Goal: Task Accomplishment & Management: Use online tool/utility

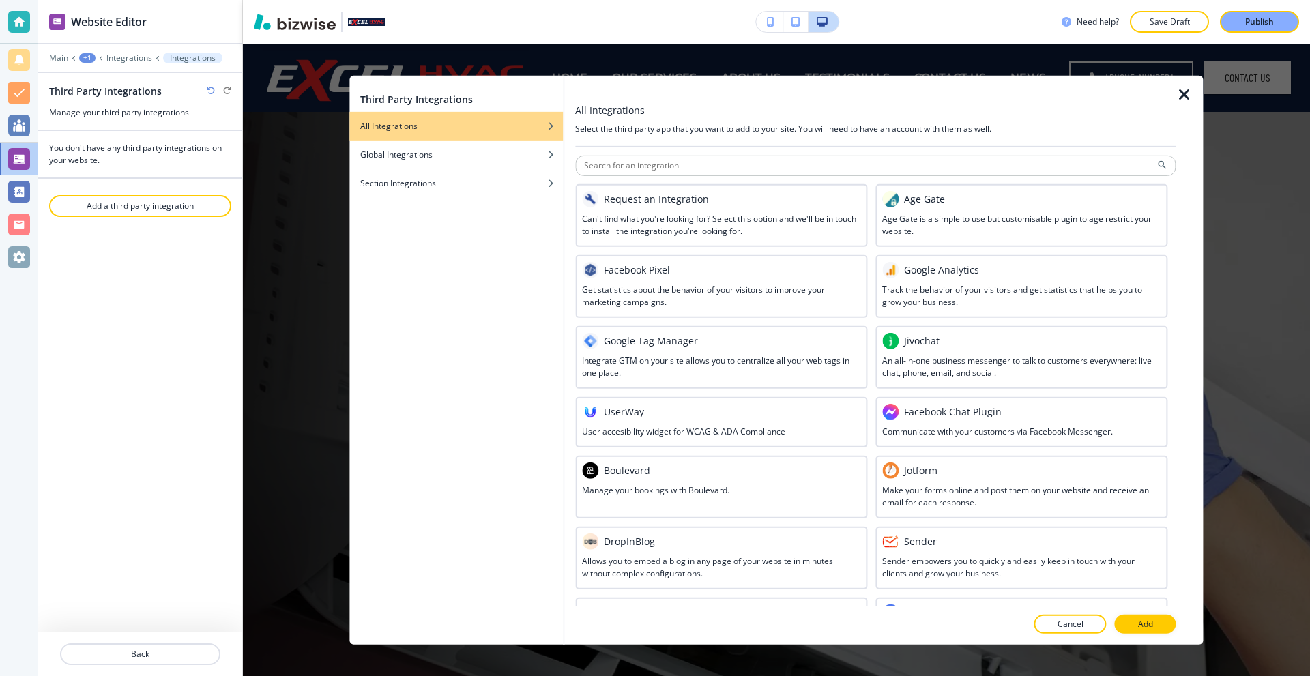
scroll to position [489, 0]
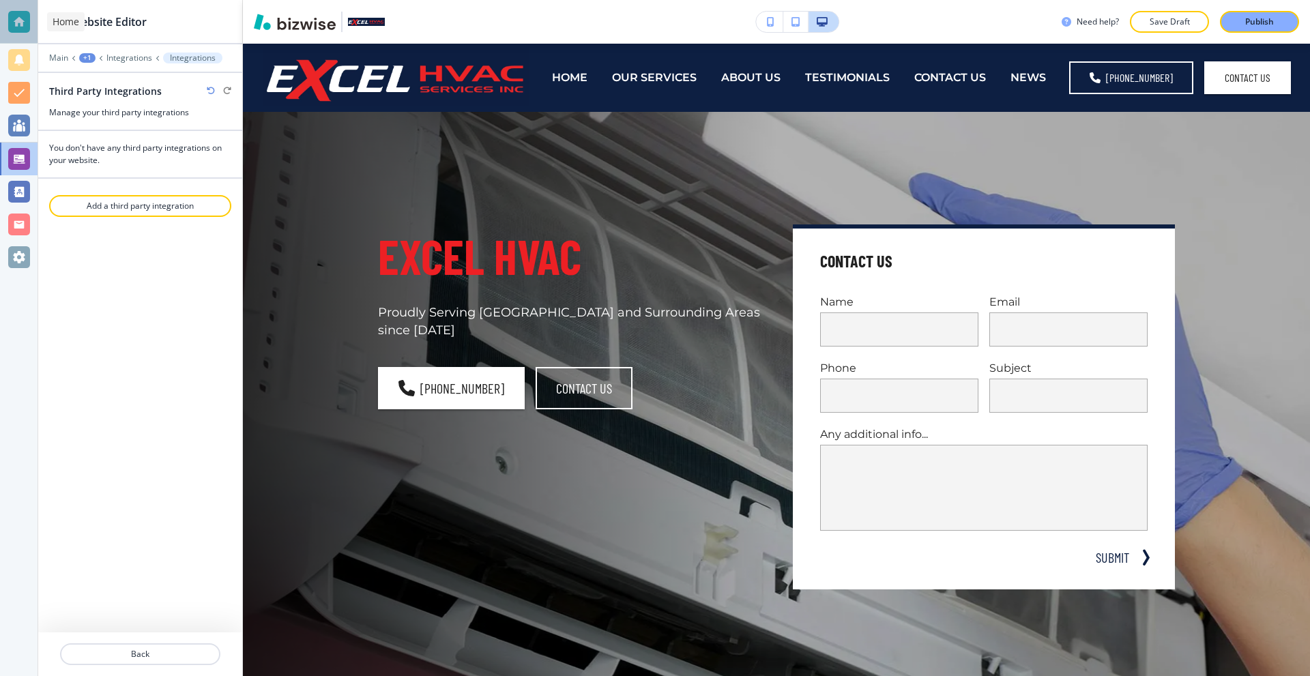
click at [8, 17] on div at bounding box center [19, 22] width 22 height 22
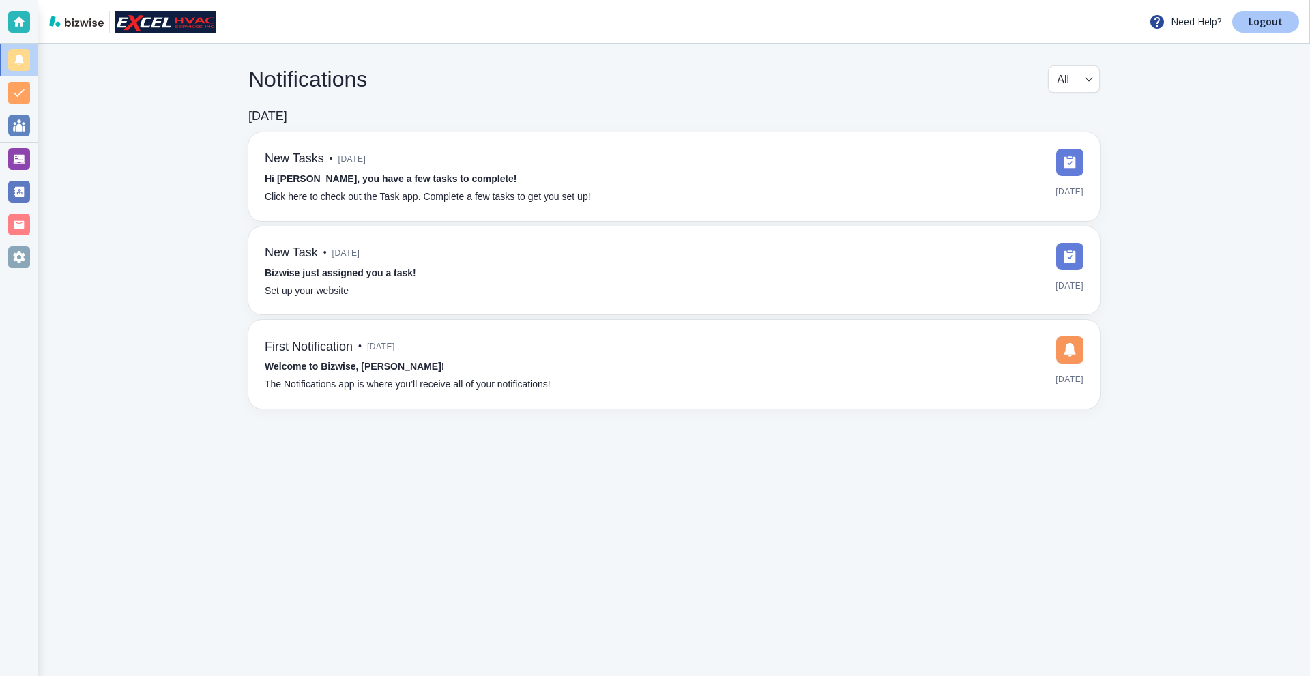
click at [1264, 23] on p "Logout" at bounding box center [1266, 22] width 34 height 10
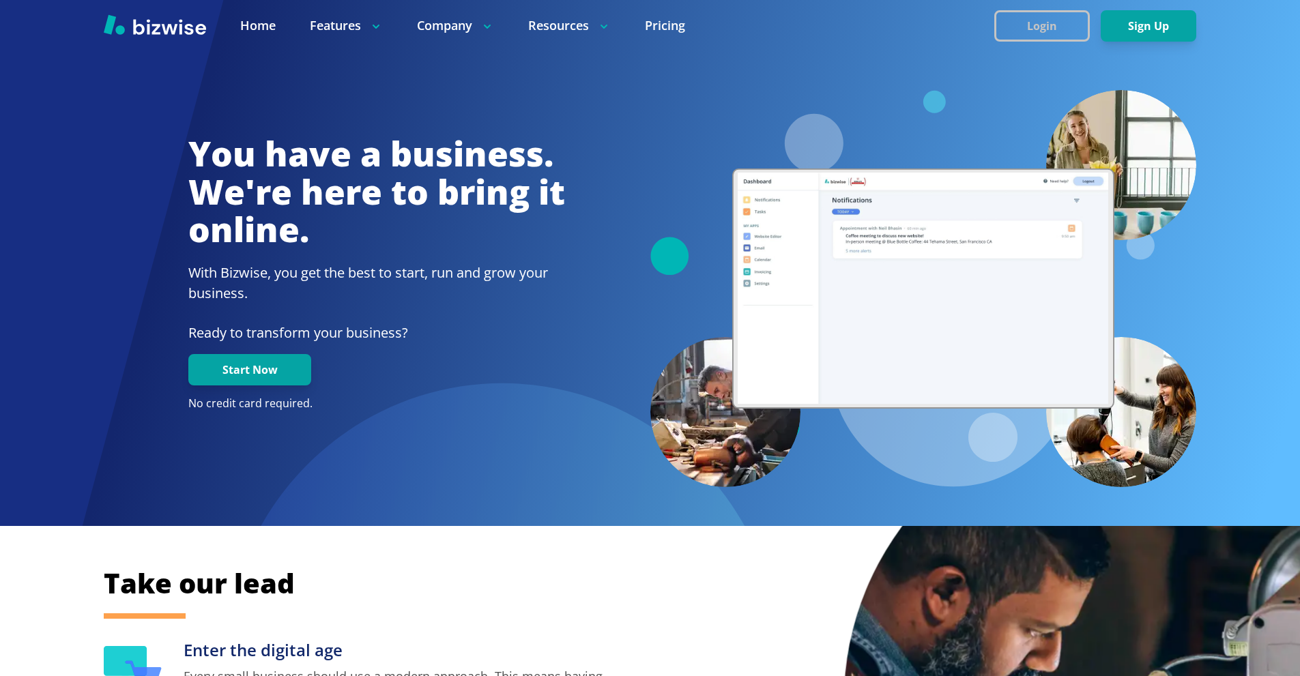
click at [1039, 34] on button "Login" at bounding box center [1042, 25] width 96 height 31
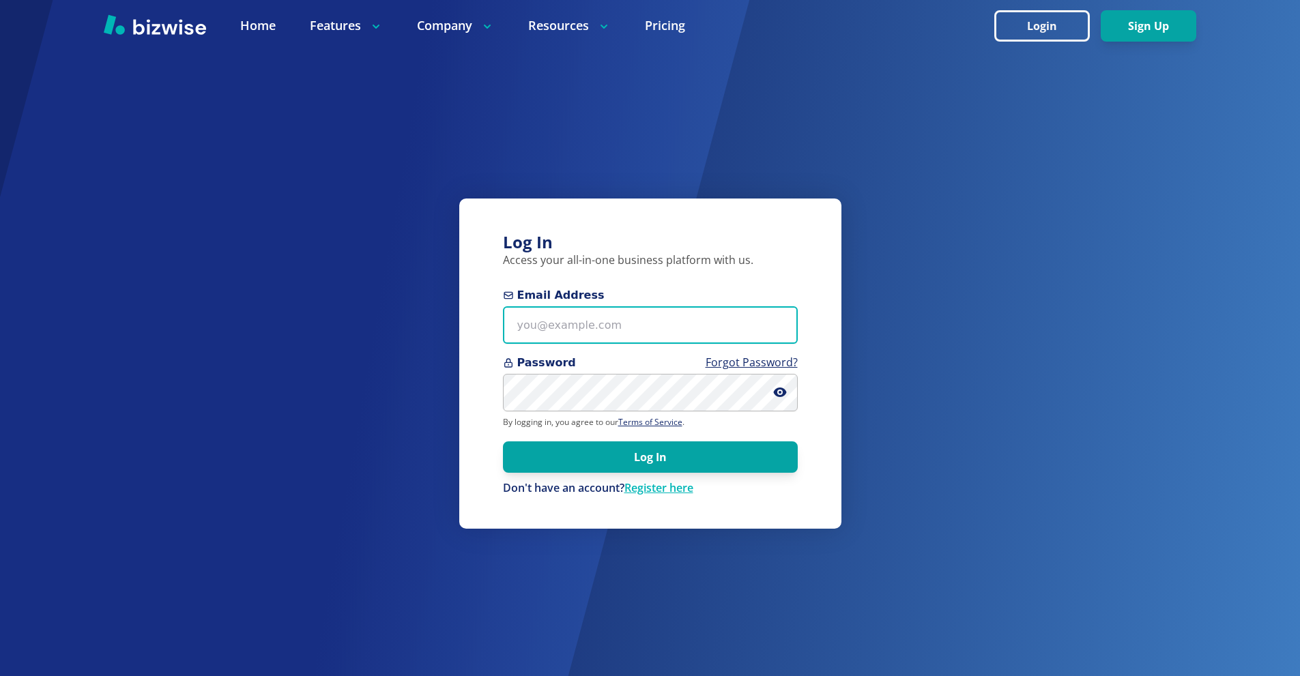
click at [652, 321] on input "Email Address" at bounding box center [650, 325] width 295 height 38
paste input "excelhvaczach@gmail.com"
type input "excelhvaczach@gmail.com"
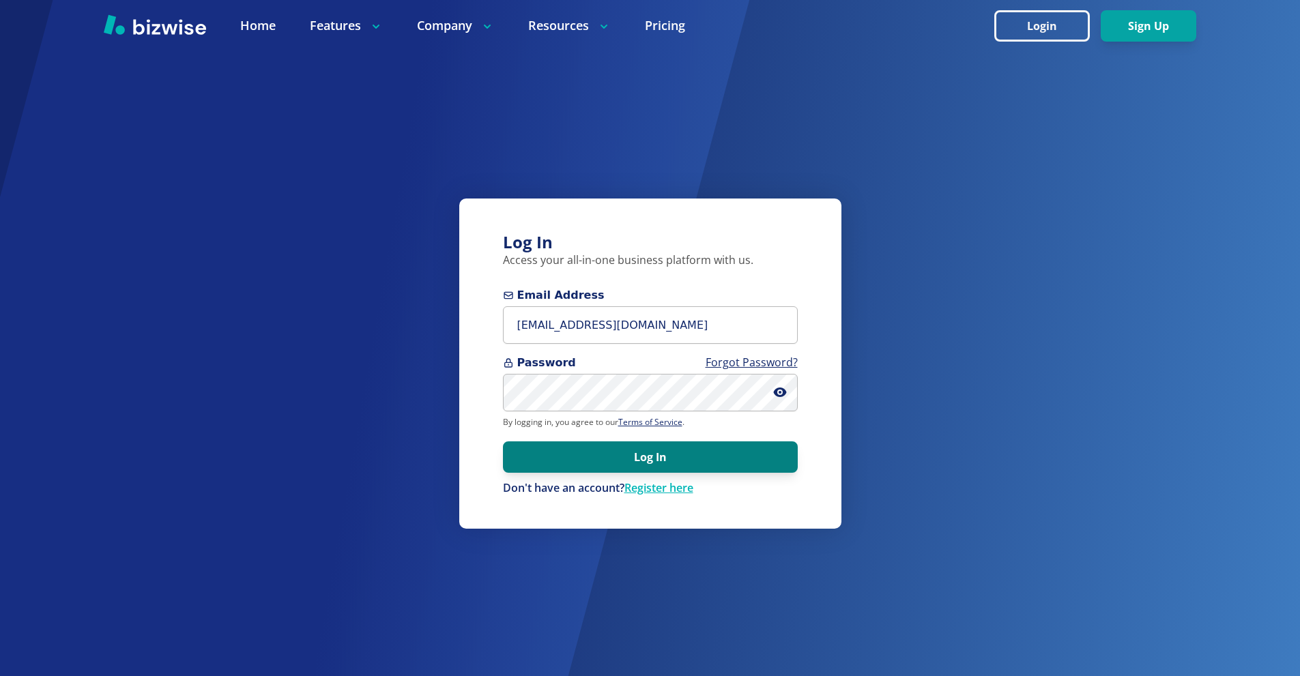
drag, startPoint x: 667, startPoint y: 465, endPoint x: 654, endPoint y: 450, distance: 19.3
click at [667, 465] on button "Log In" at bounding box center [650, 456] width 295 height 31
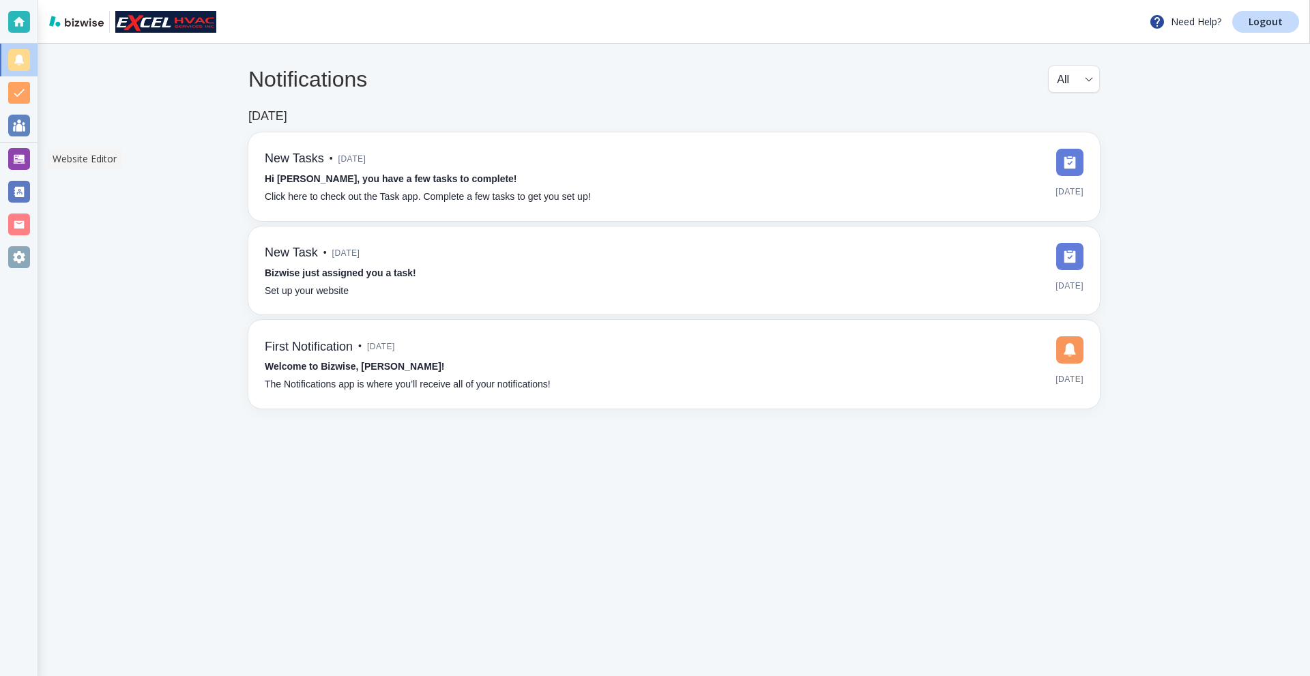
click at [16, 160] on div at bounding box center [19, 159] width 22 height 22
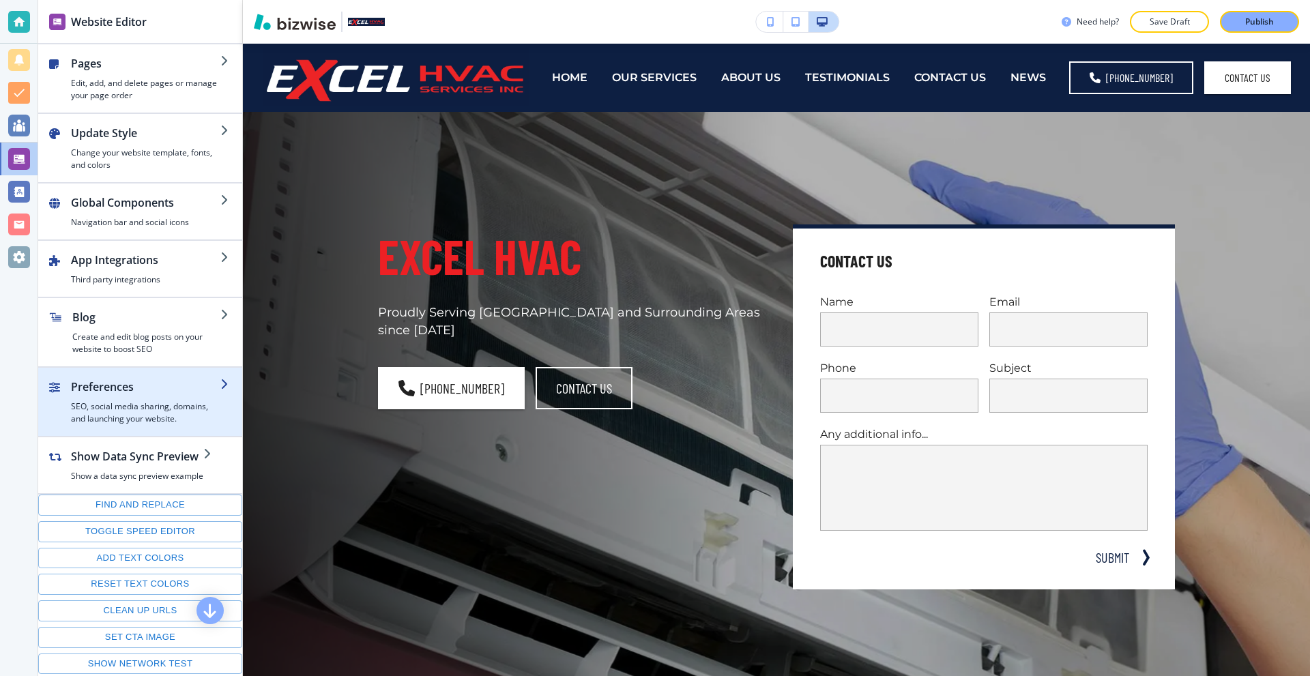
click at [151, 399] on div "button" at bounding box center [145, 397] width 149 height 5
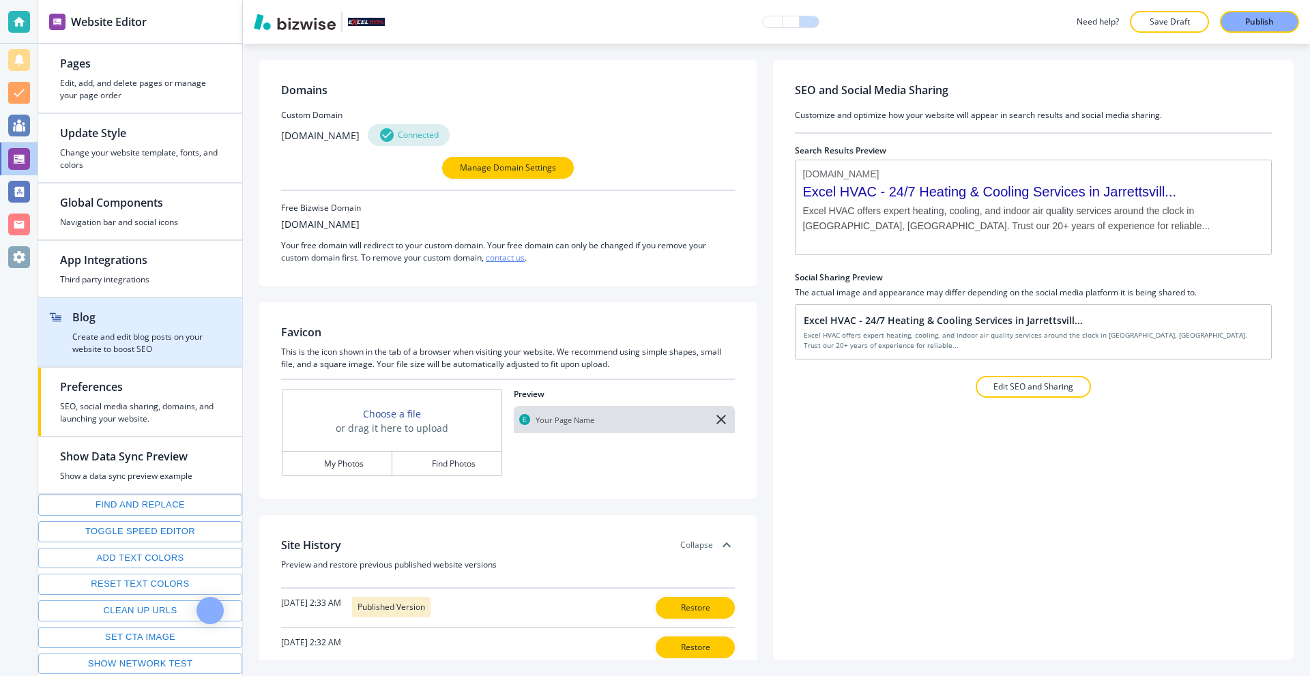
click at [148, 348] on h4 "Create and edit blog posts on your website to boost SEO" at bounding box center [146, 343] width 148 height 25
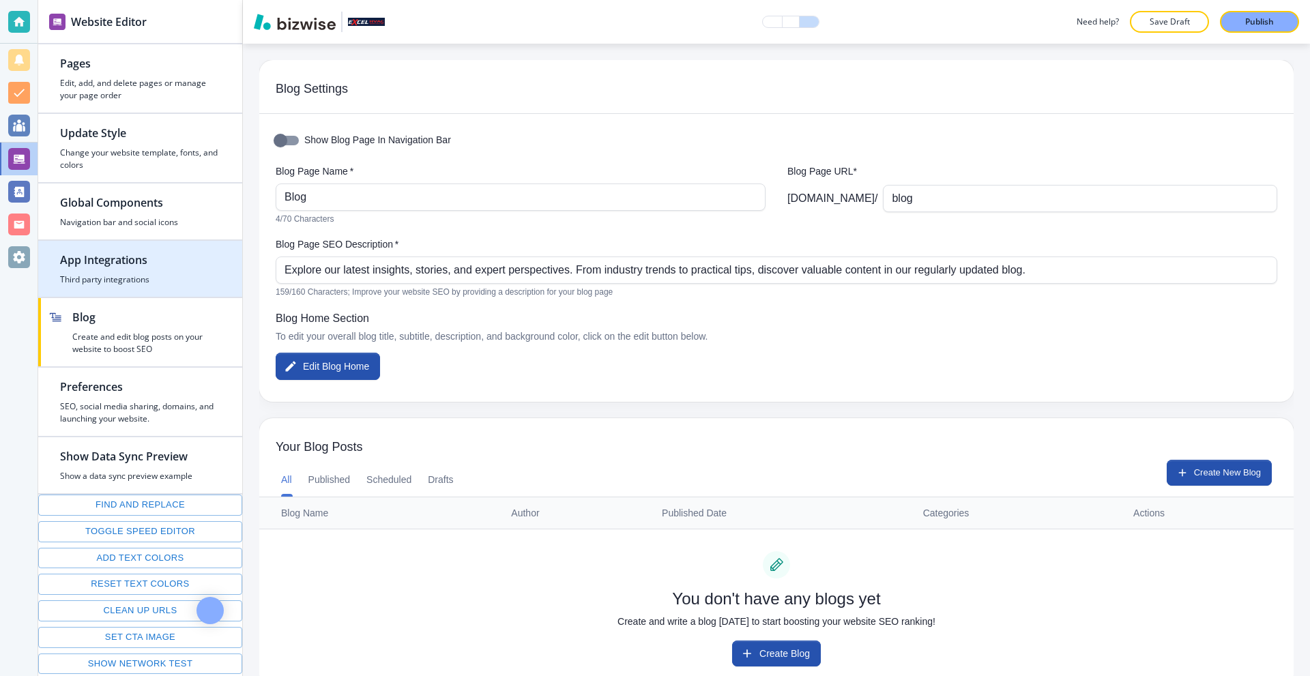
click at [143, 278] on h4 "Third party integrations" at bounding box center [140, 280] width 160 height 12
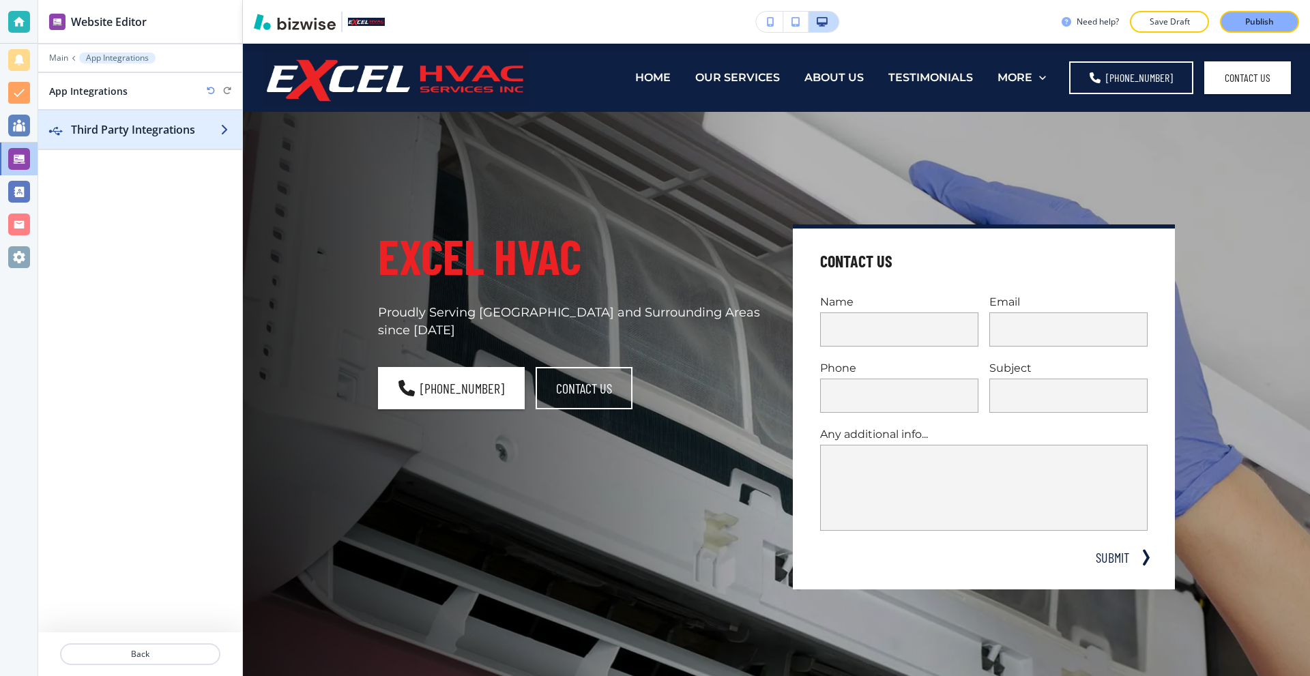
click at [152, 142] on div "button" at bounding box center [140, 143] width 204 height 11
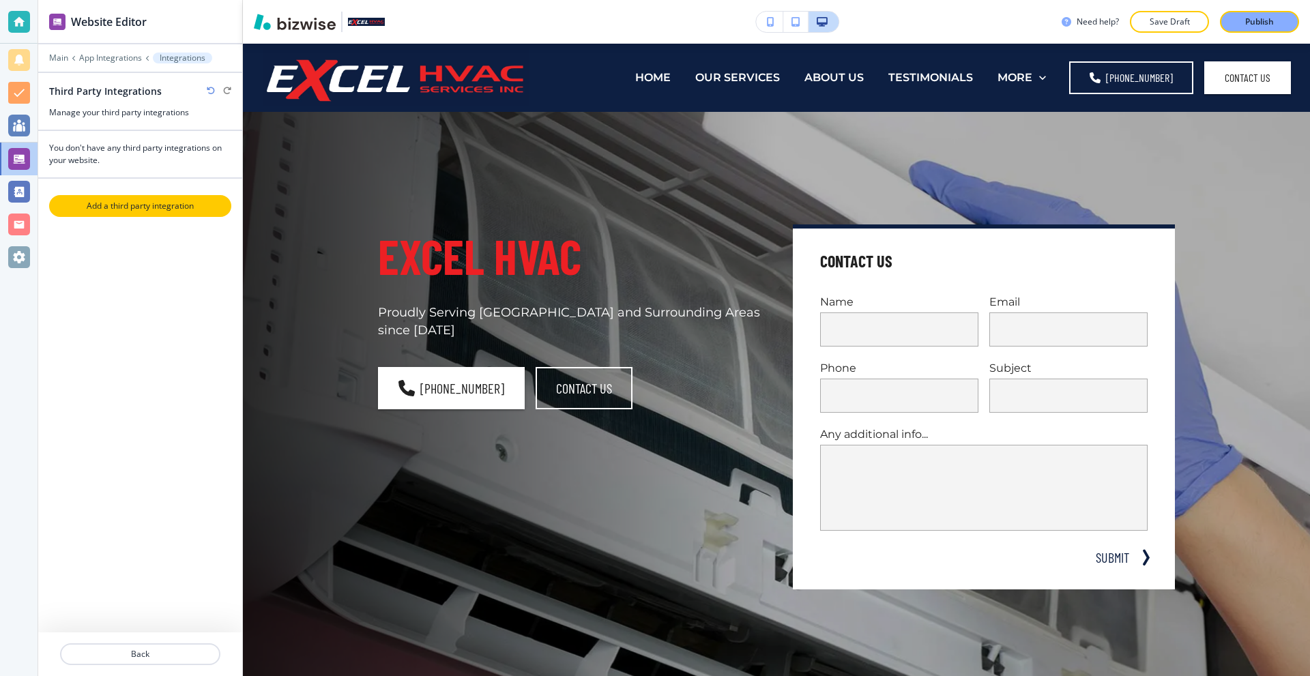
click at [141, 207] on p "Add a third party integration" at bounding box center [139, 206] width 179 height 12
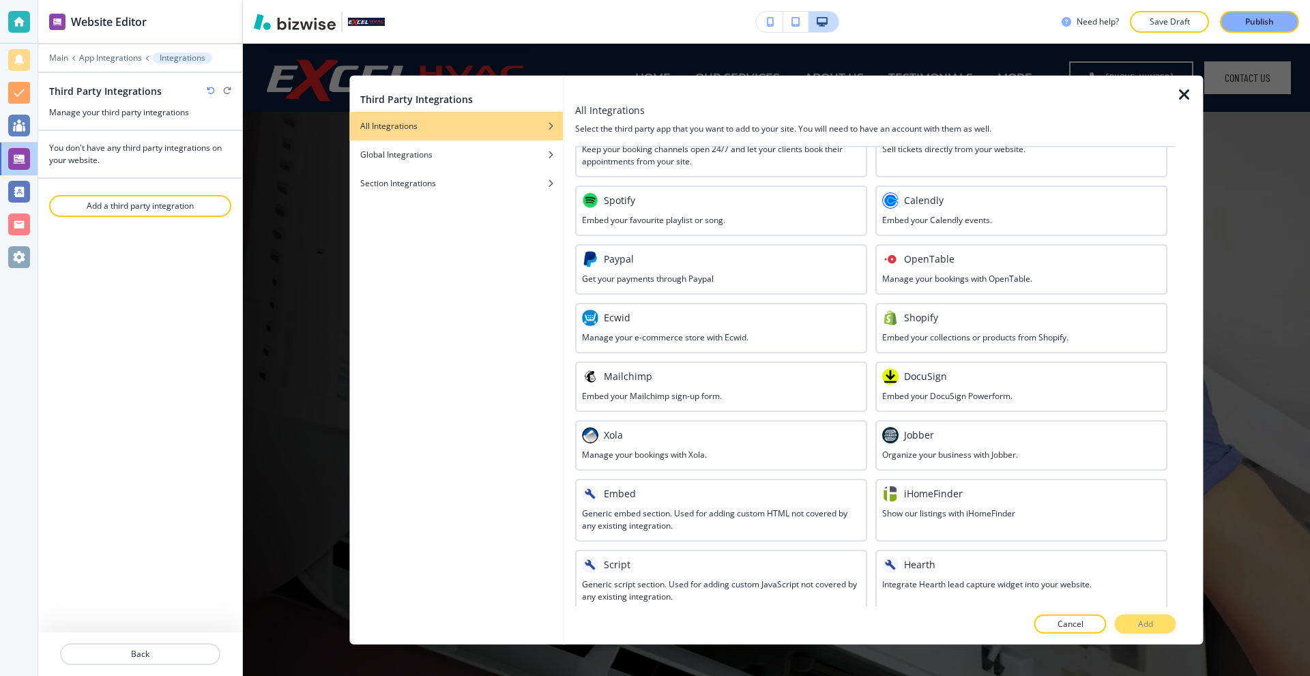
scroll to position [489, 0]
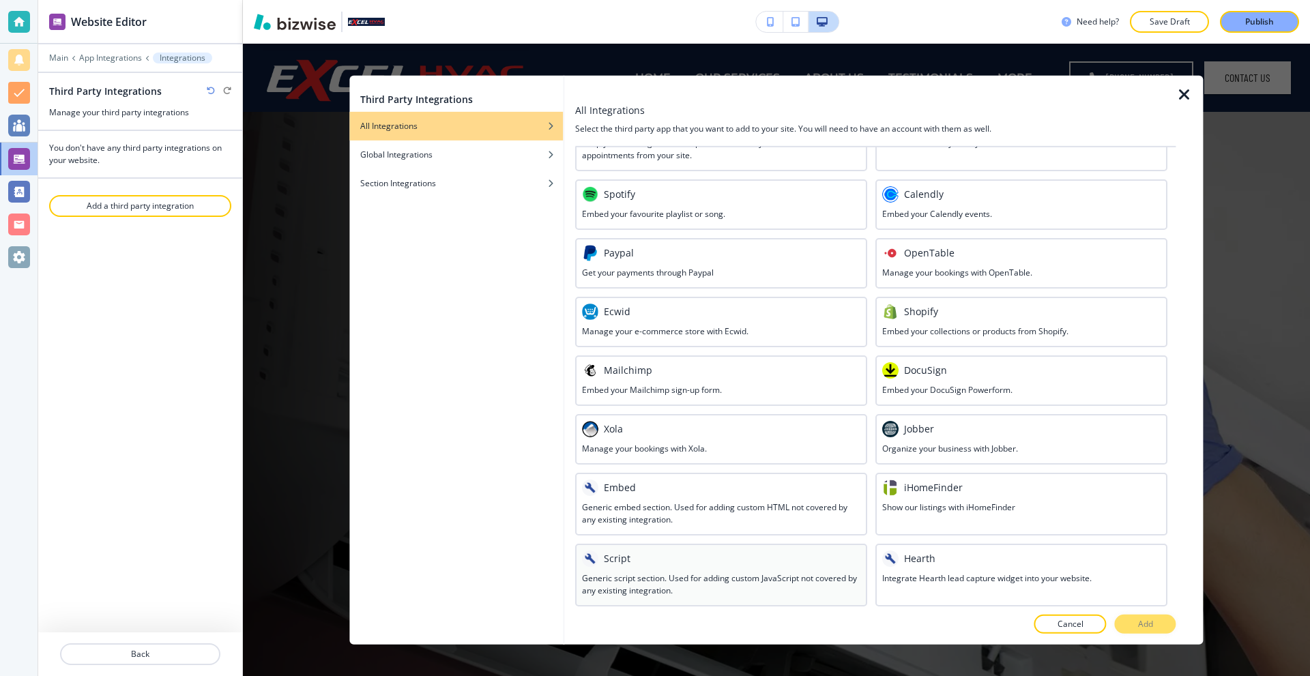
click at [673, 555] on div "Script" at bounding box center [721, 558] width 278 height 16
click at [1148, 621] on p "Add" at bounding box center [1145, 624] width 15 height 12
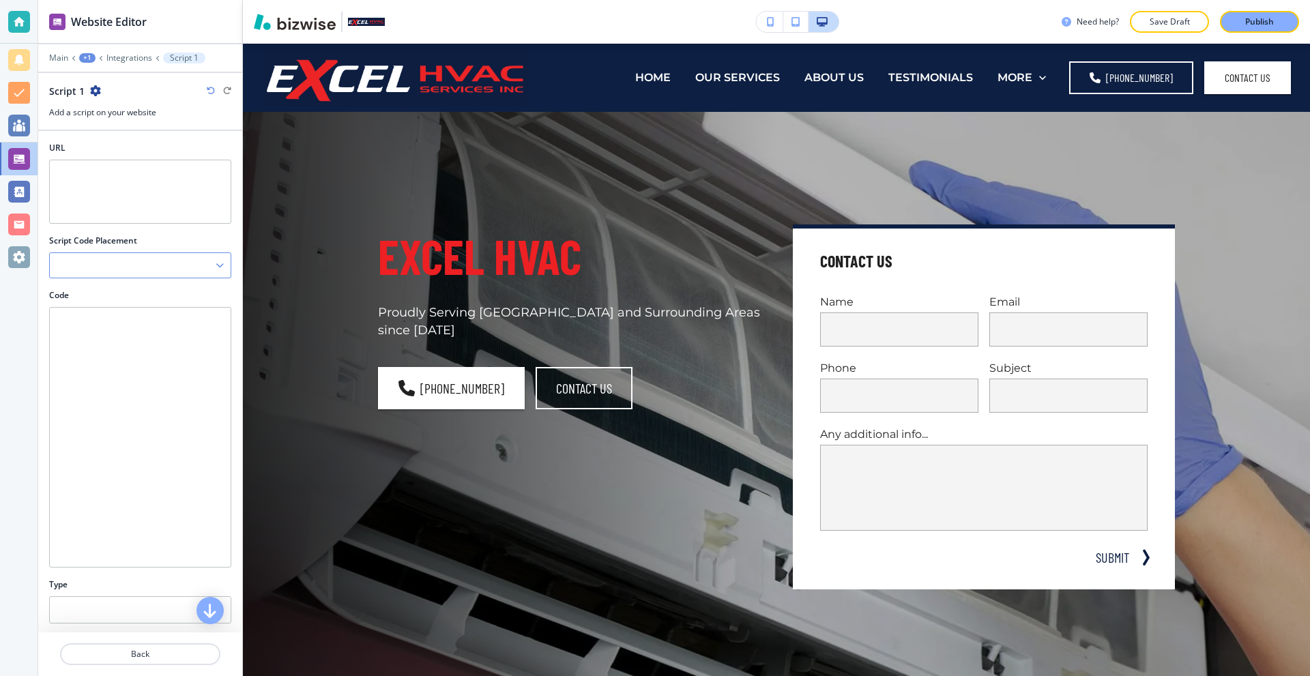
click at [143, 265] on div at bounding box center [140, 265] width 181 height 25
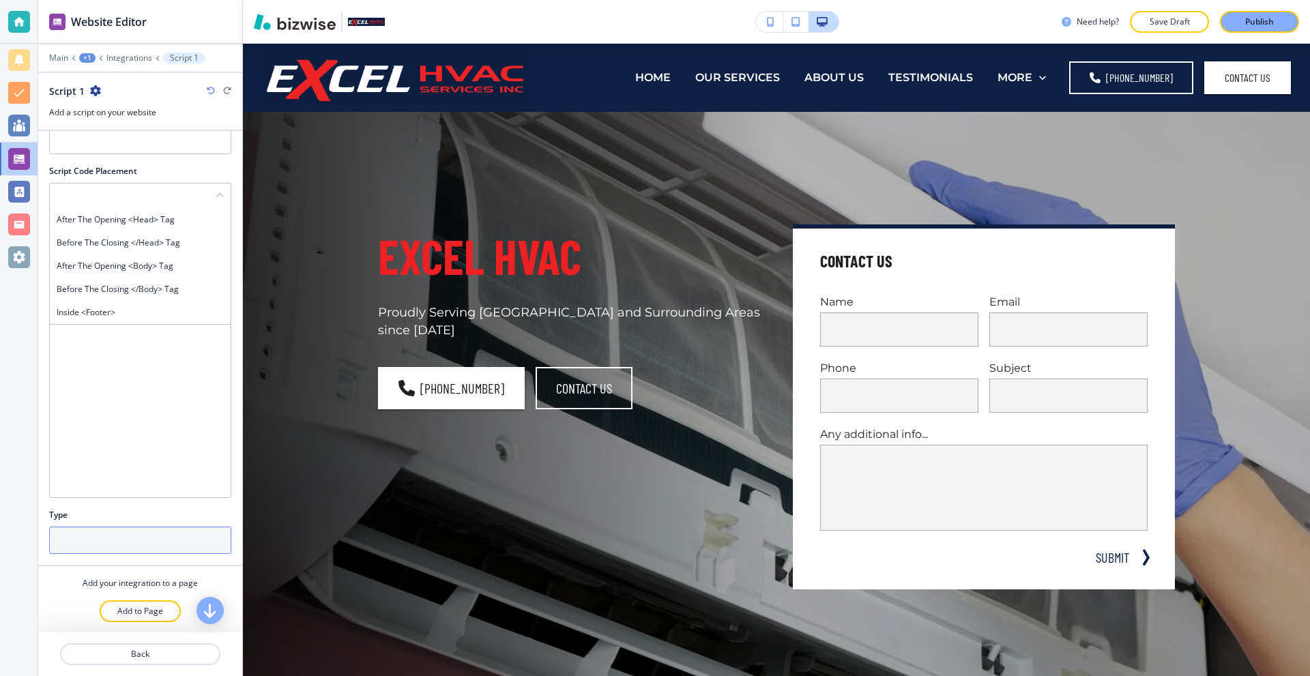
scroll to position [70, 0]
click at [176, 542] on input "text" at bounding box center [140, 539] width 182 height 27
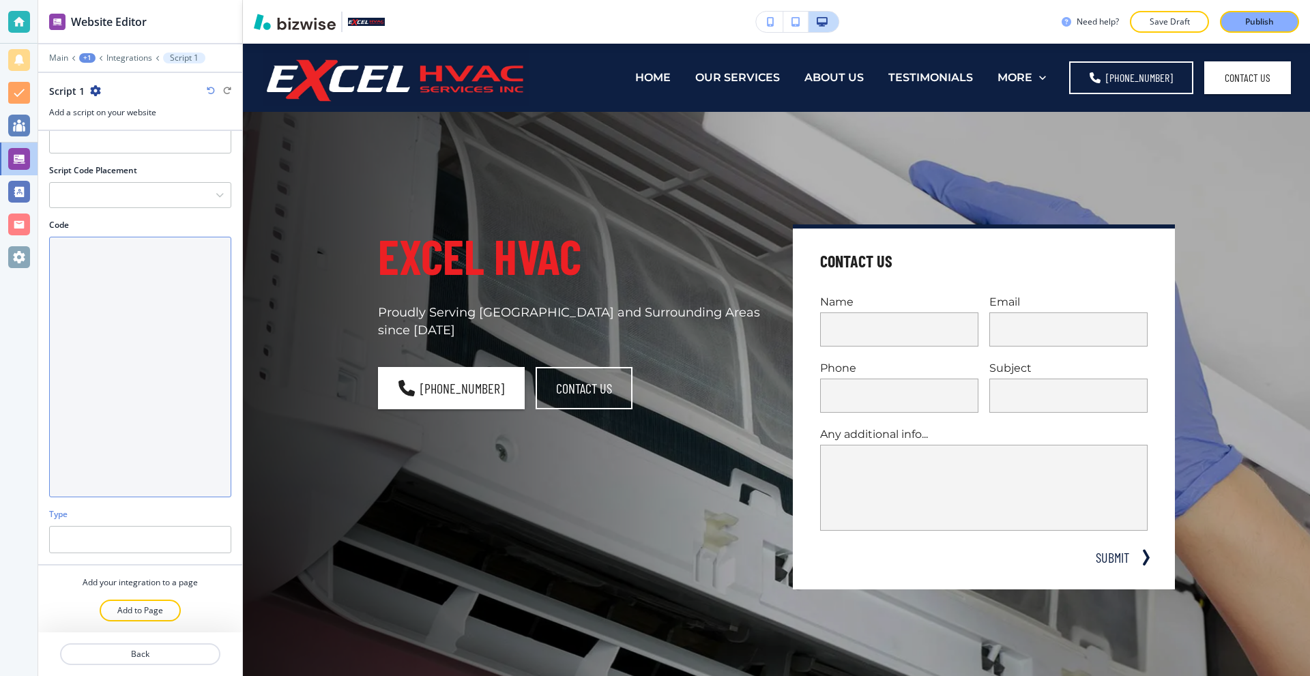
click at [147, 364] on textarea "Code" at bounding box center [140, 367] width 182 height 261
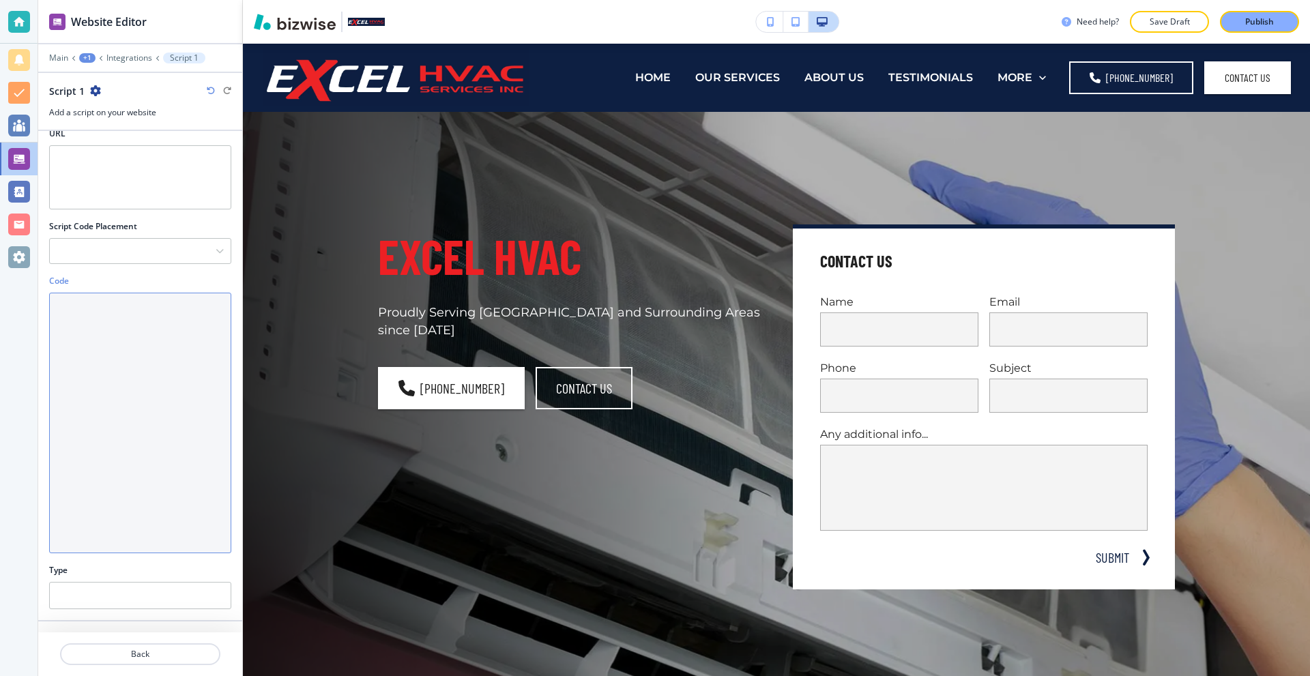
scroll to position [0, 0]
drag, startPoint x: 165, startPoint y: 348, endPoint x: 177, endPoint y: 336, distance: 16.9
click at [164, 348] on textarea "Code" at bounding box center [140, 437] width 182 height 261
paste textarea "<script async src='https://tag.simpli.fi/sifitag/6f8ec374-d458-49b3-8e40-75ab3d…"
type textarea "<script async src='https://tag.simpli.fi/sifitag/6f8ec374-d458-49b3-8e40-75ab3d…"
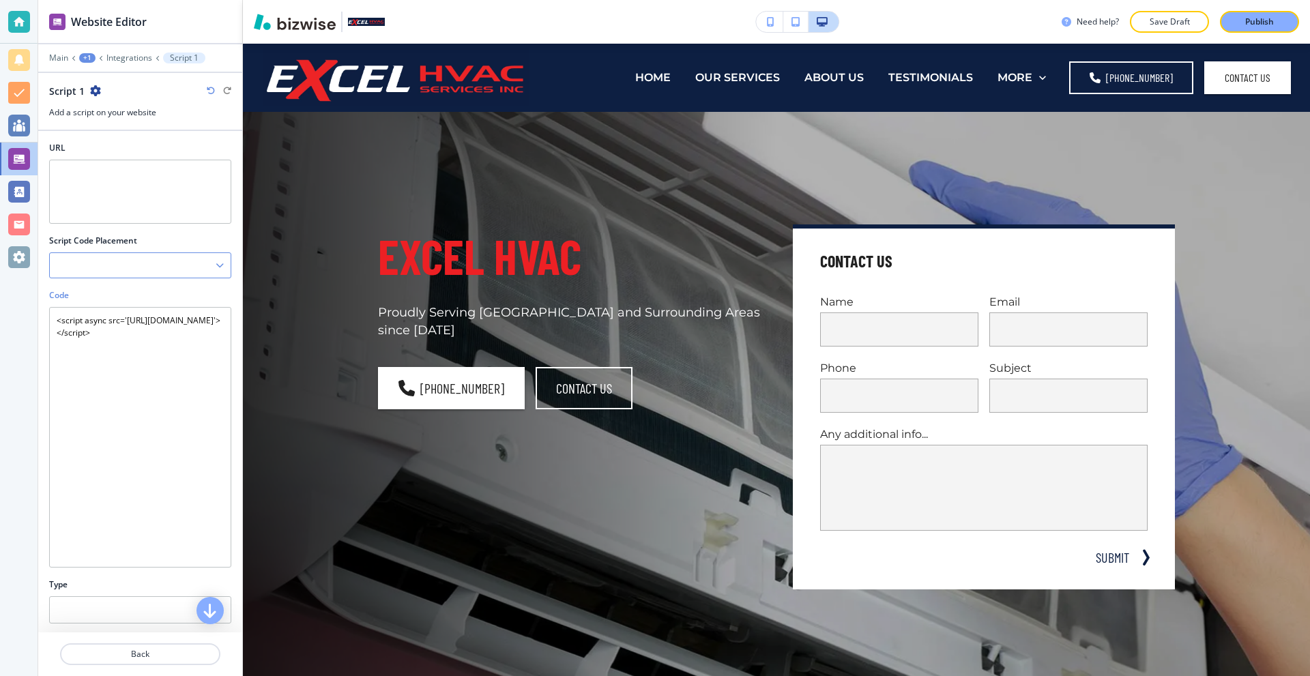
click at [120, 261] on div at bounding box center [140, 265] width 181 height 25
click at [136, 292] on h4 "After the opening <head> tag" at bounding box center [140, 289] width 167 height 12
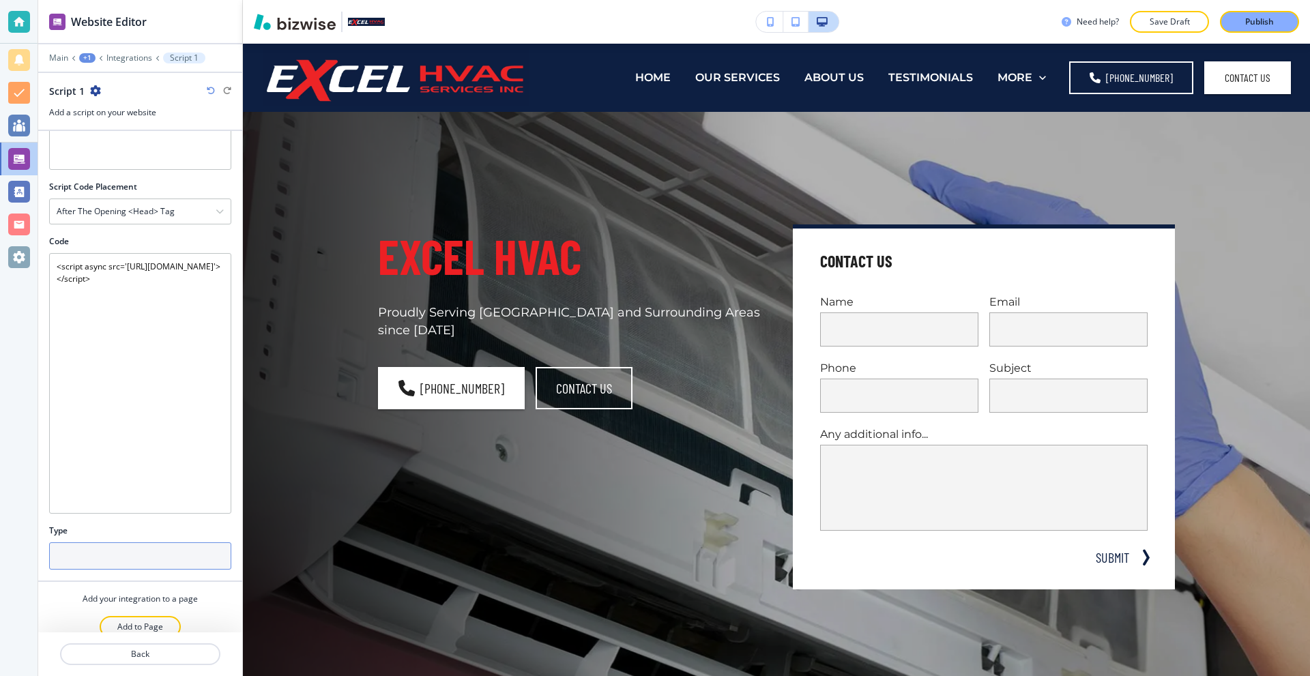
scroll to position [70, 0]
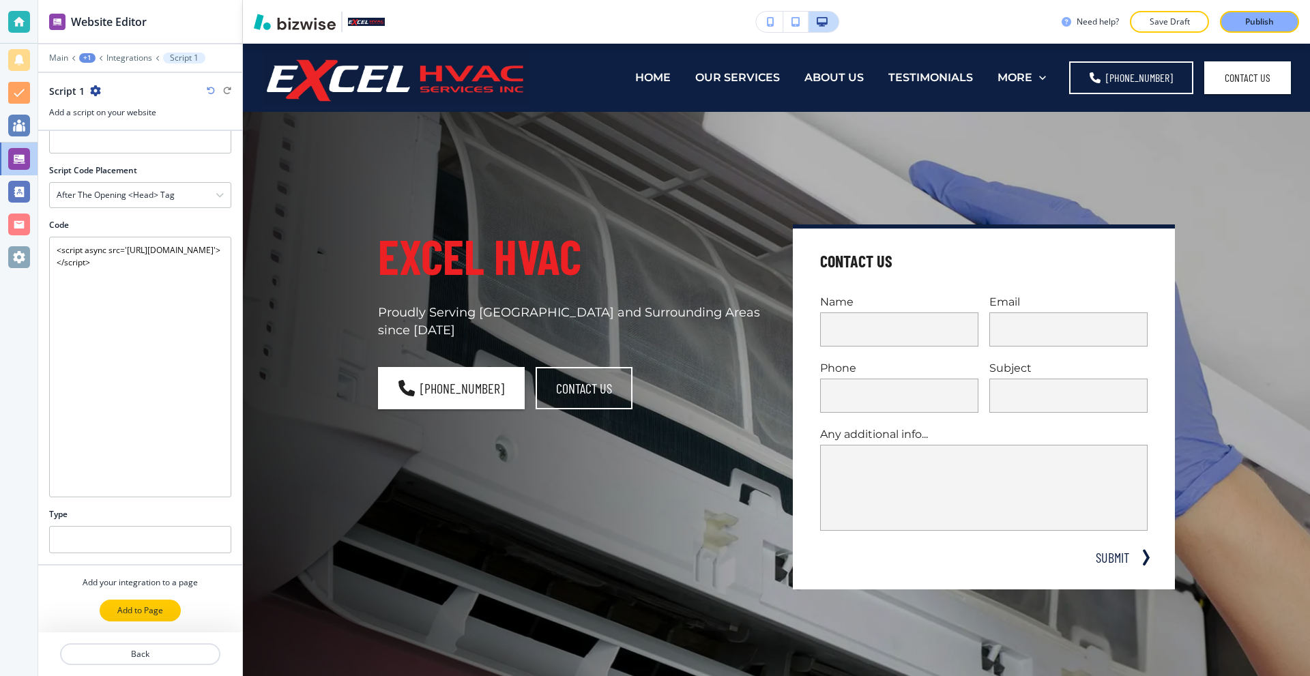
click at [150, 613] on p "Add to Page" at bounding box center [140, 611] width 46 height 12
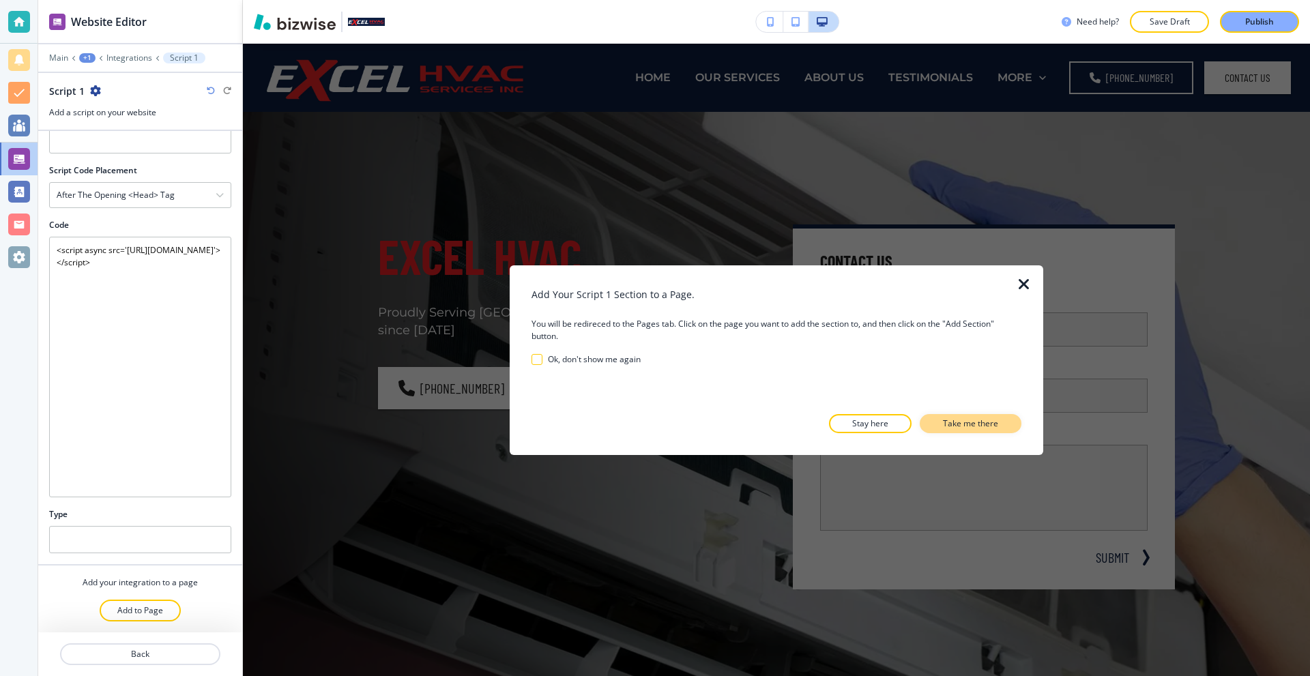
click at [967, 422] on p "Take me there" at bounding box center [970, 424] width 55 height 12
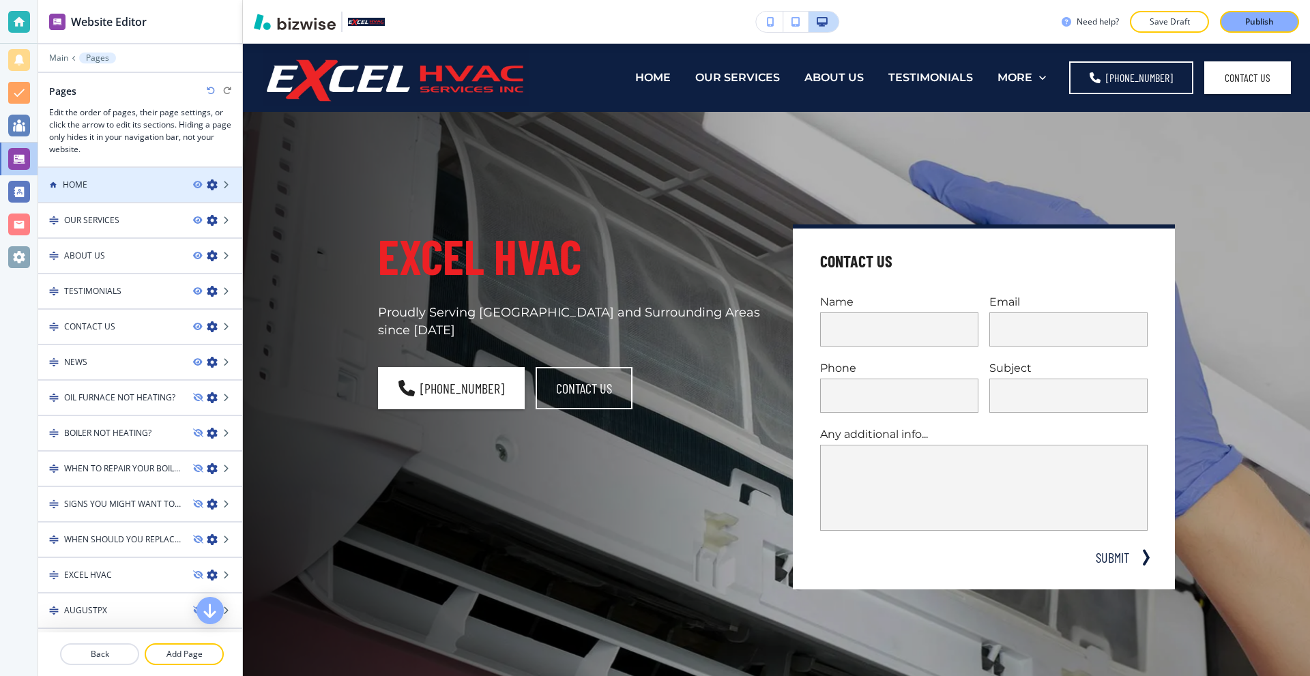
click at [138, 188] on div "HOME" at bounding box center [110, 185] width 144 height 12
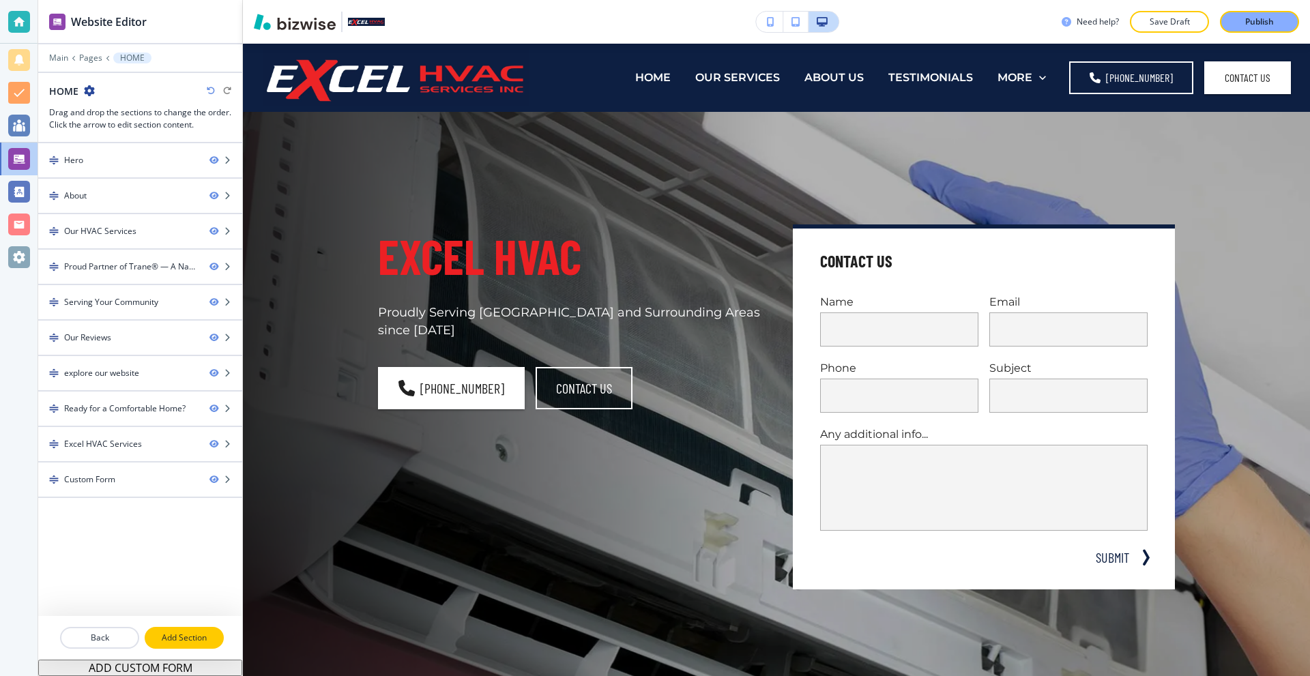
click at [192, 636] on p "Add Section" at bounding box center [184, 638] width 76 height 12
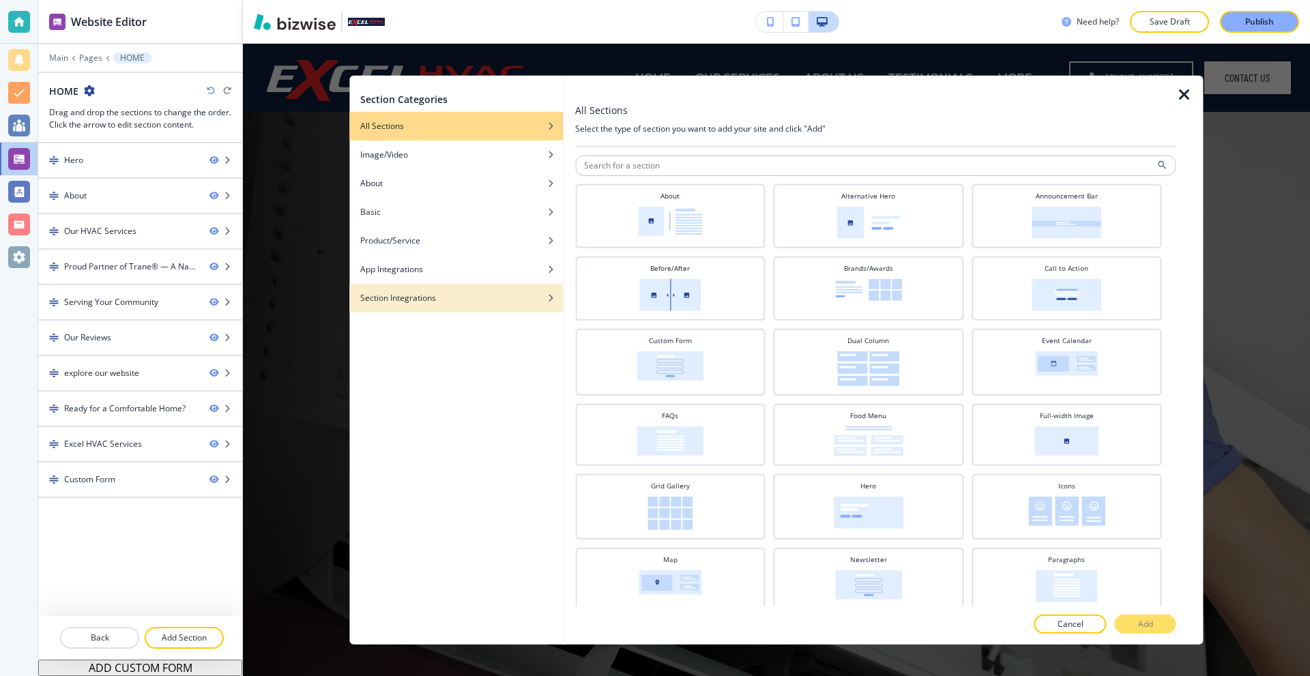
click at [441, 296] on div "Section Integrations" at bounding box center [456, 297] width 214 height 12
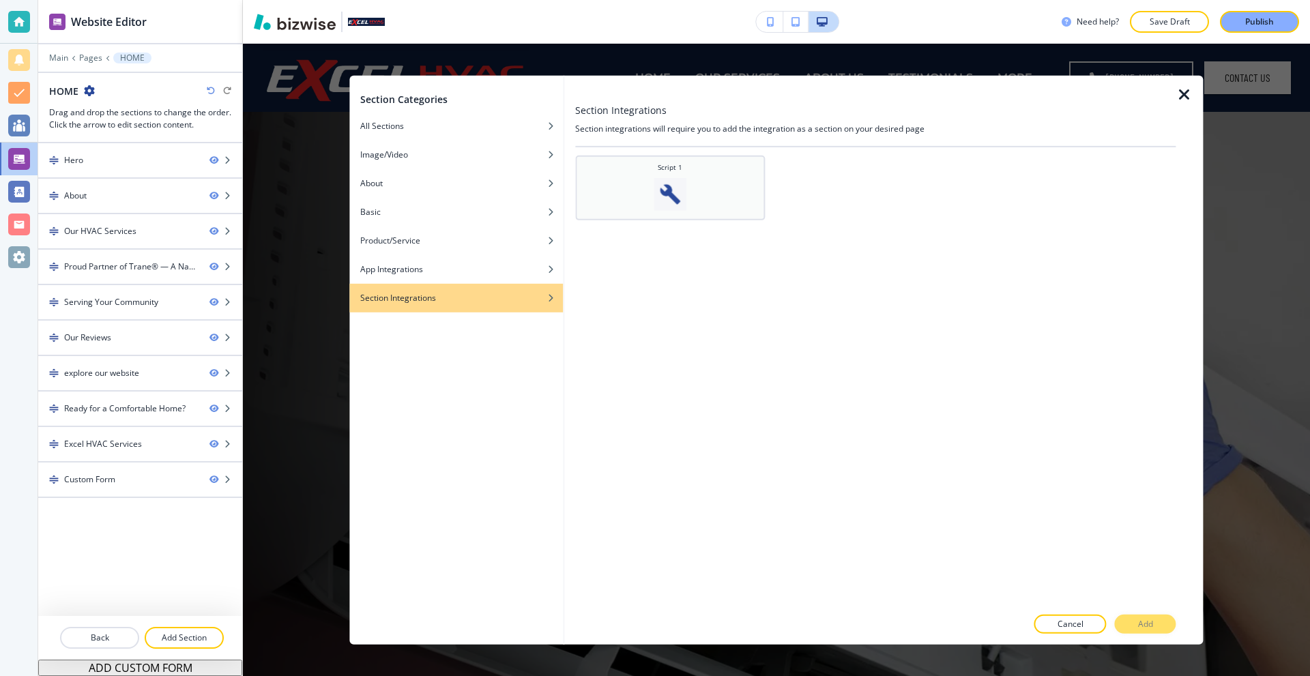
click at [639, 201] on div "Script 1" at bounding box center [670, 186] width 177 height 48
click at [1154, 623] on button "Add" at bounding box center [1145, 624] width 61 height 19
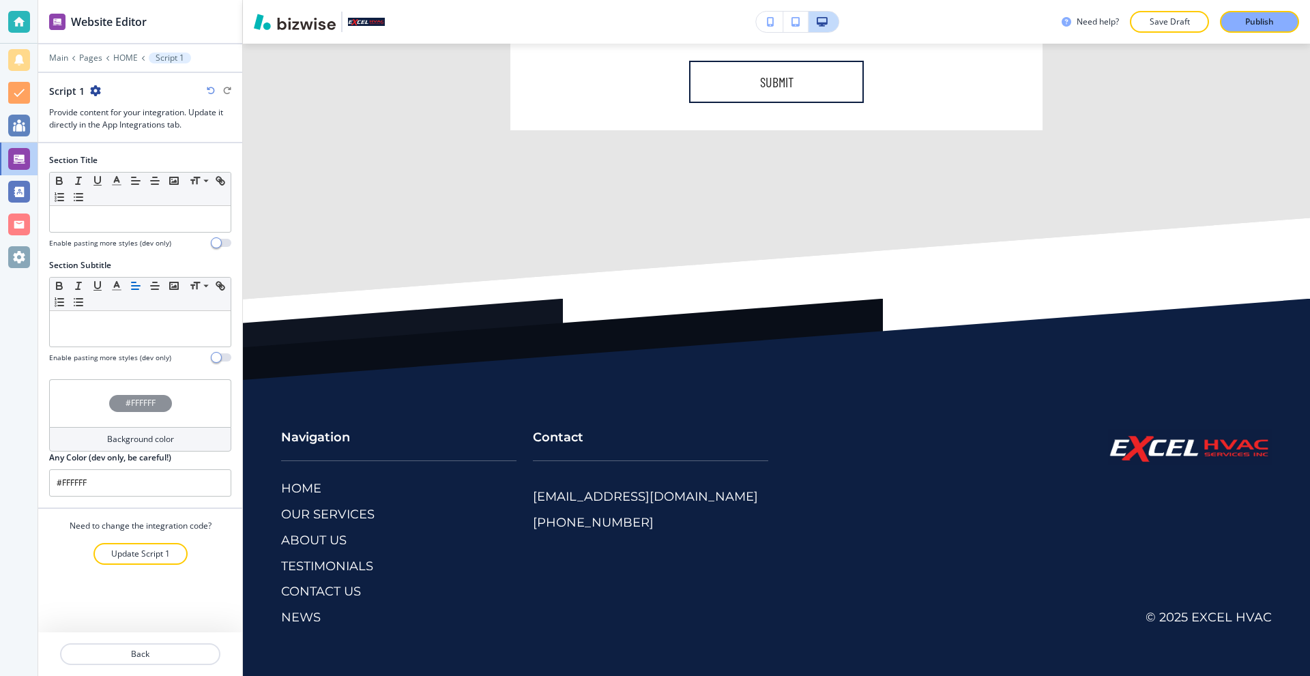
scroll to position [8455, 0]
click at [67, 61] on p "Main" at bounding box center [58, 58] width 19 height 10
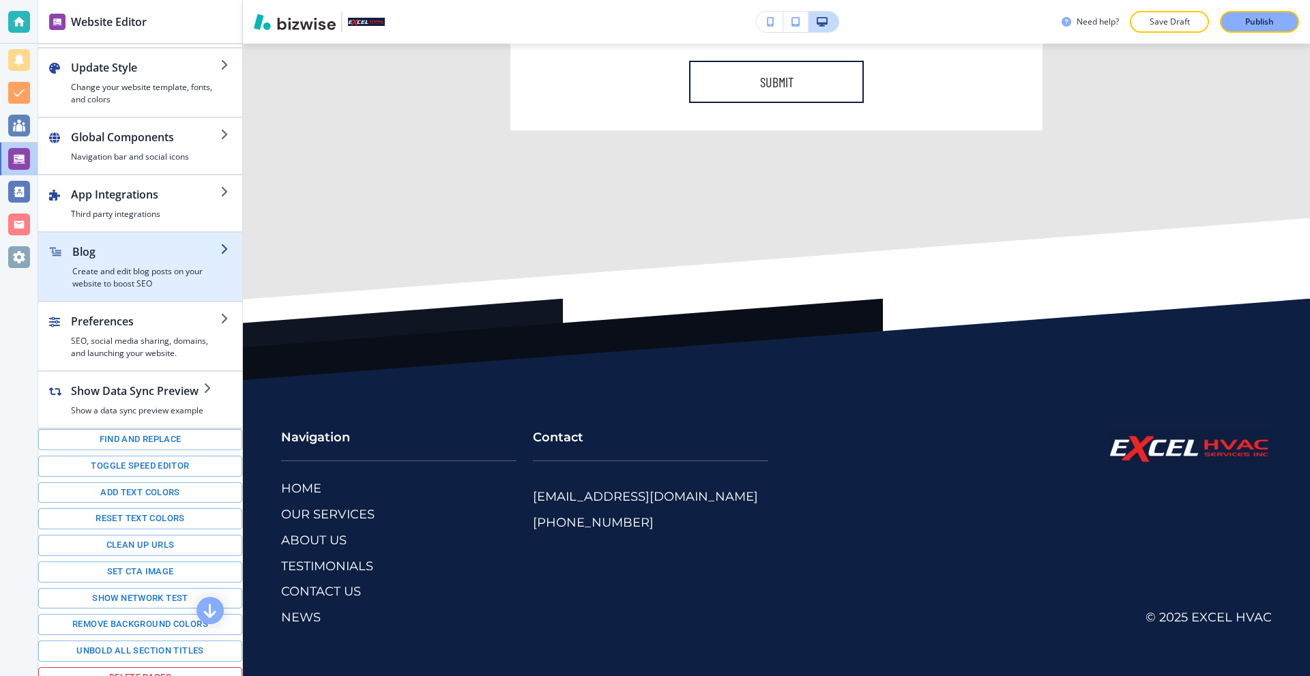
scroll to position [78, 0]
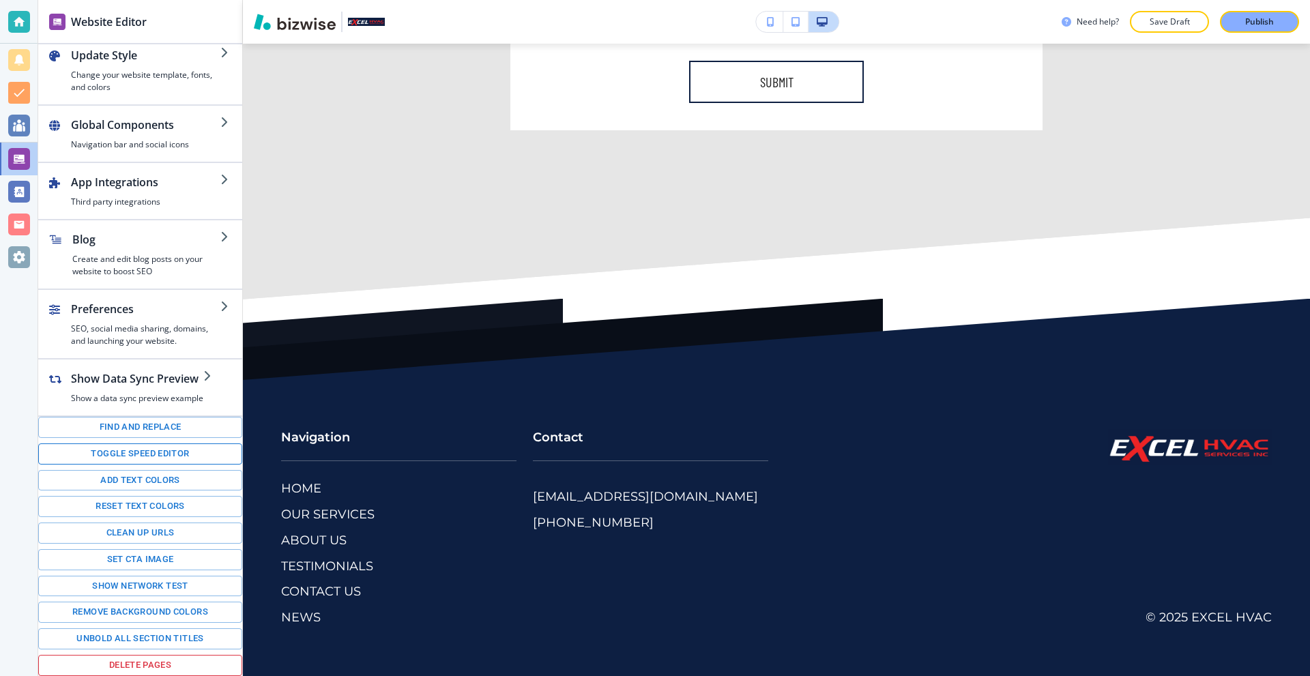
click at [141, 453] on button "Toggle speed editor" at bounding box center [140, 454] width 204 height 21
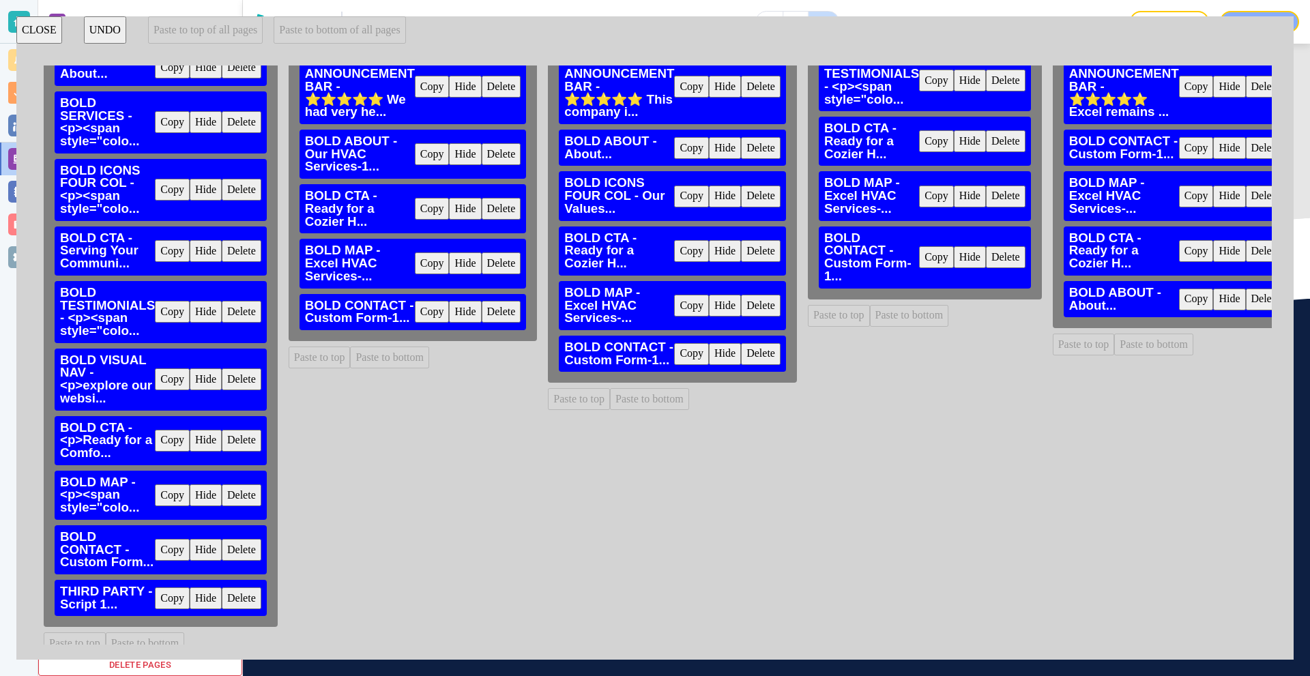
scroll to position [106, 0]
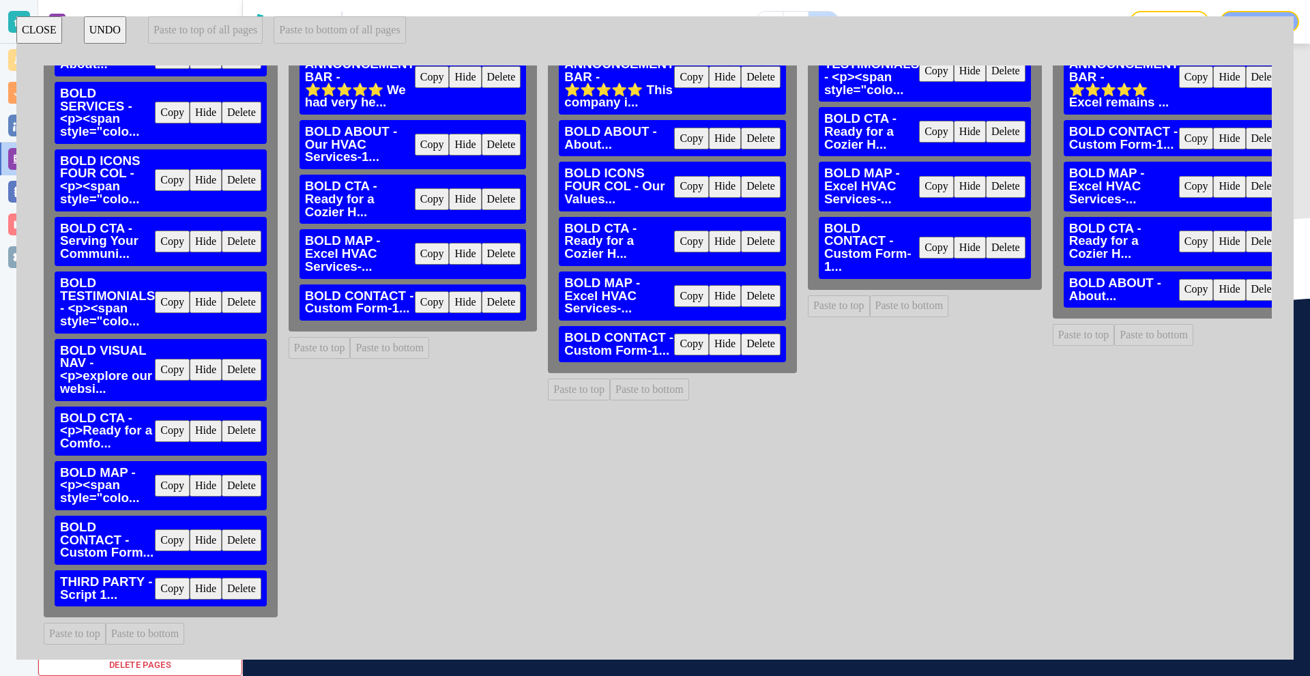
click at [179, 582] on button "Copy" at bounding box center [172, 589] width 35 height 22
click at [386, 337] on button "Paste to bottom" at bounding box center [389, 348] width 79 height 22
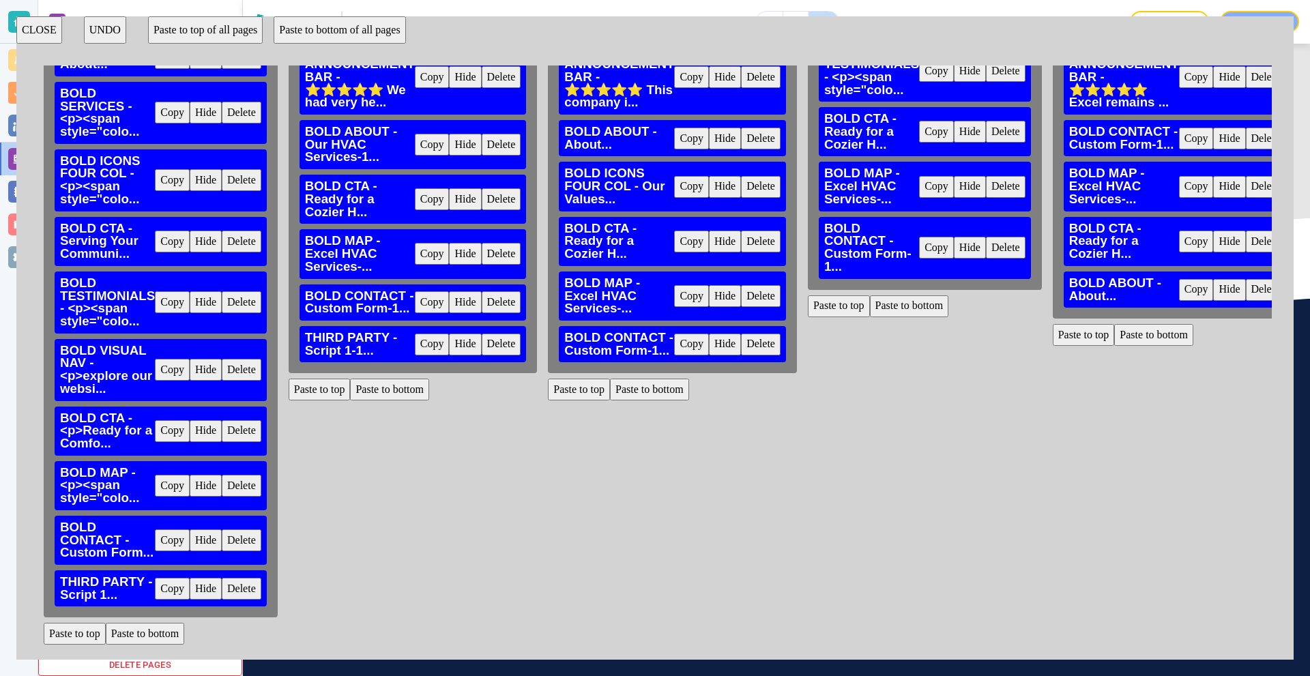
click at [640, 383] on button "Paste to bottom" at bounding box center [649, 390] width 79 height 22
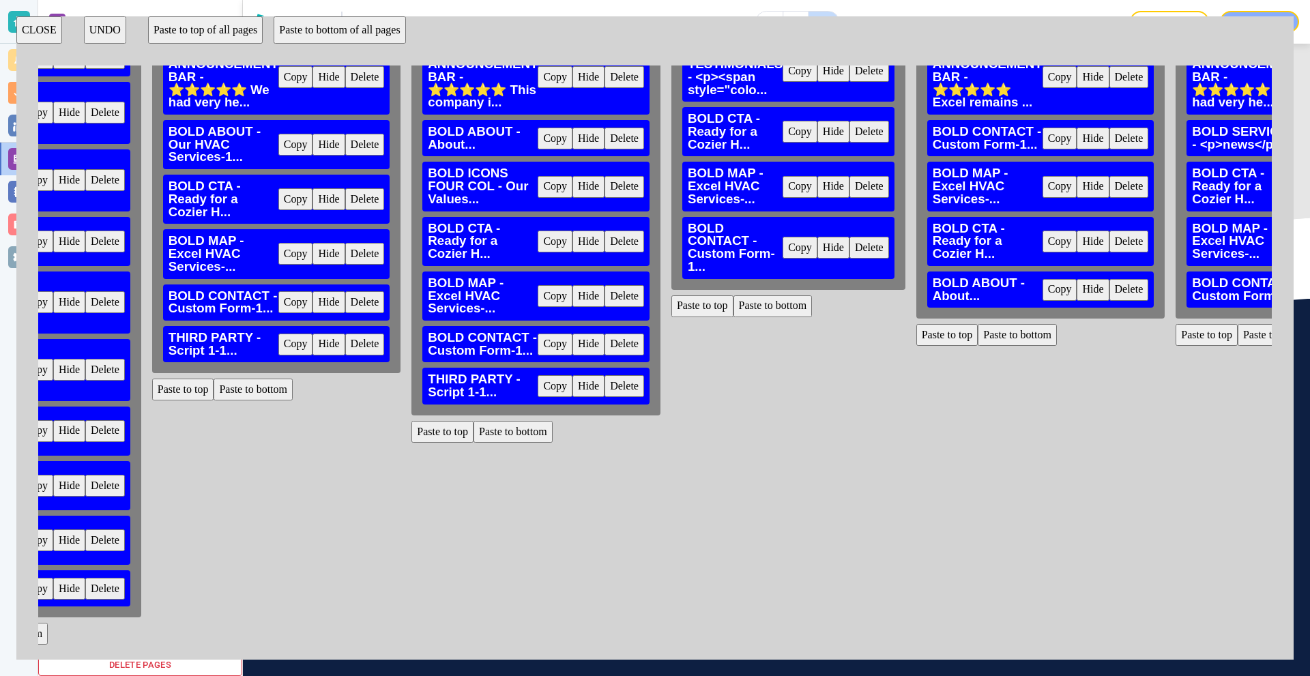
click at [773, 297] on button "Paste to bottom" at bounding box center [772, 306] width 79 height 22
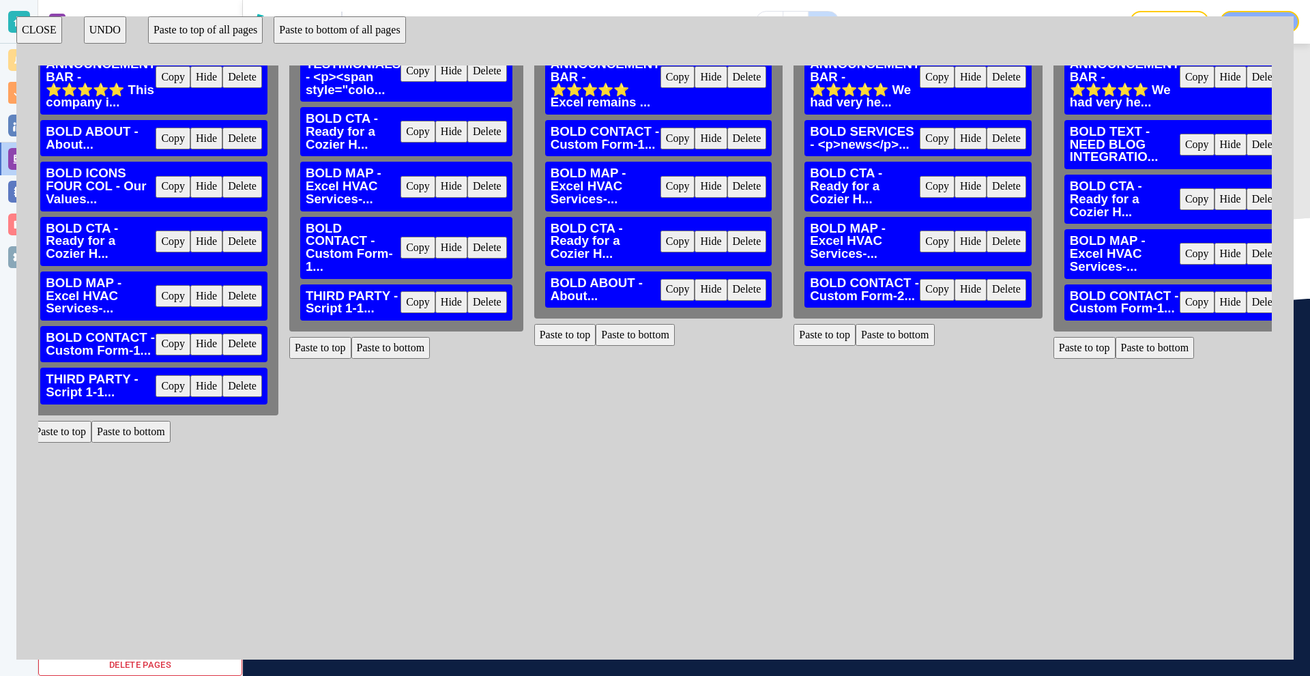
click at [637, 325] on button "Paste to bottom" at bounding box center [635, 335] width 79 height 22
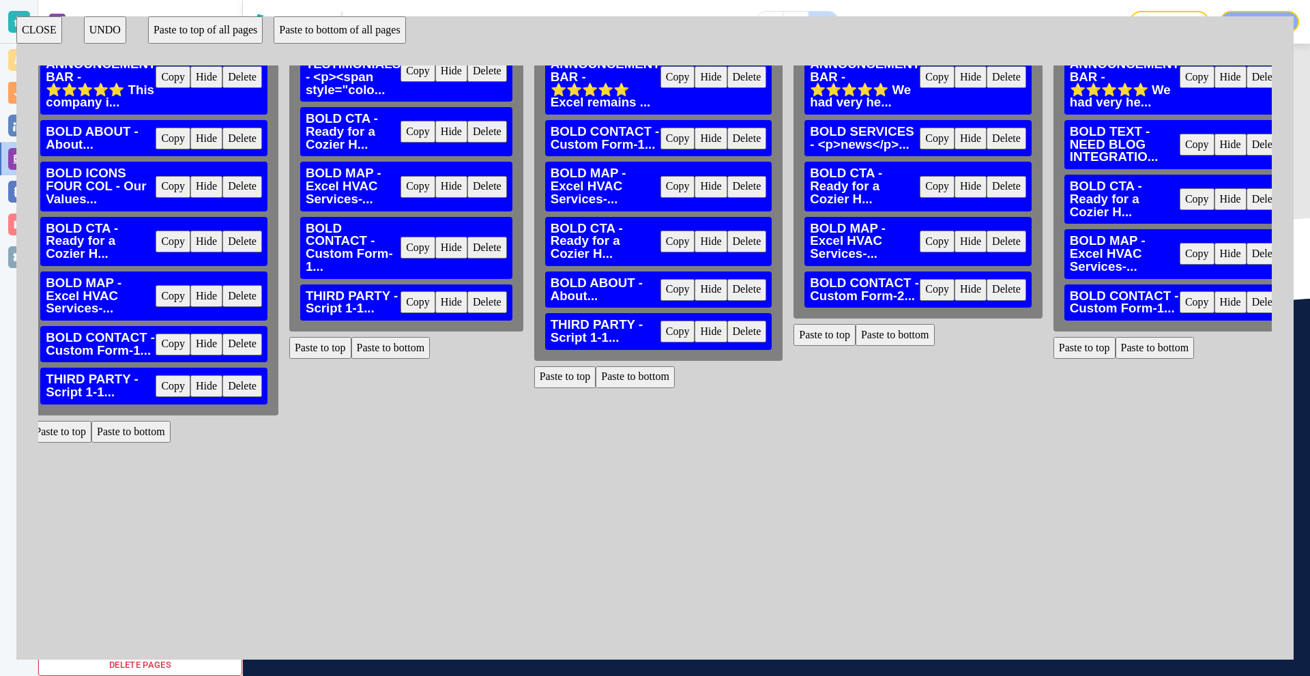
click at [905, 330] on button "Paste to bottom" at bounding box center [895, 335] width 79 height 22
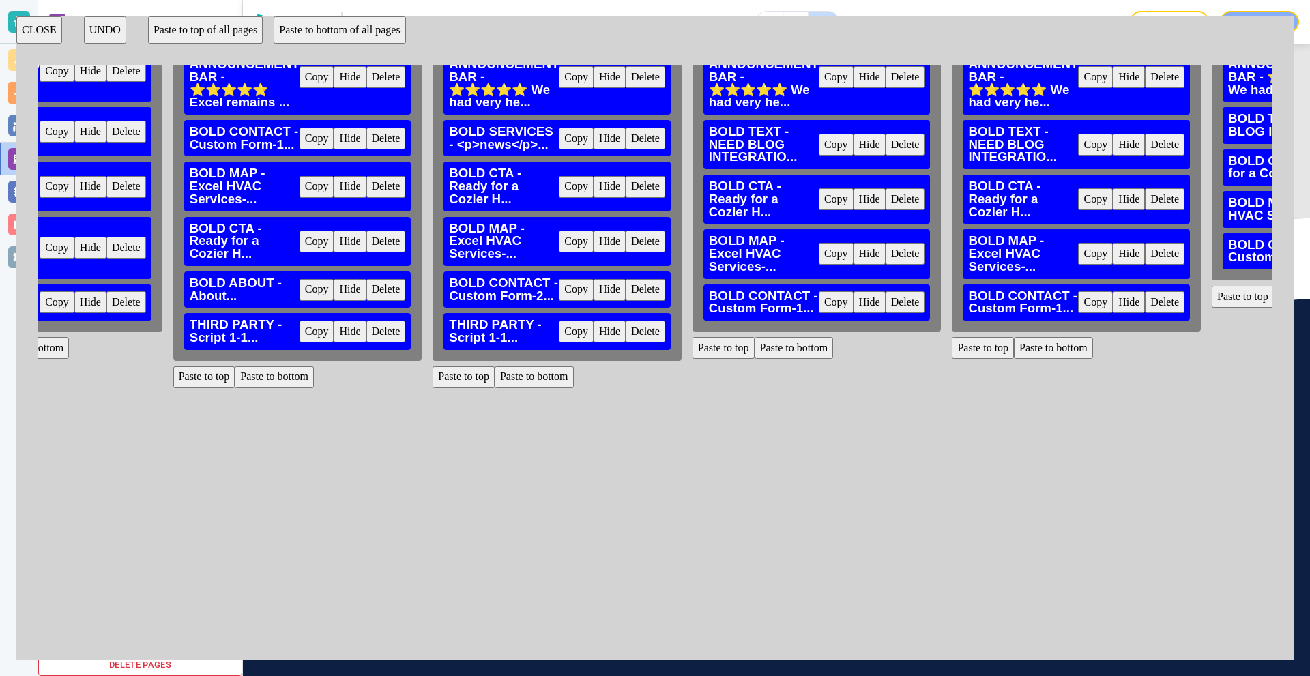
scroll to position [106, 955]
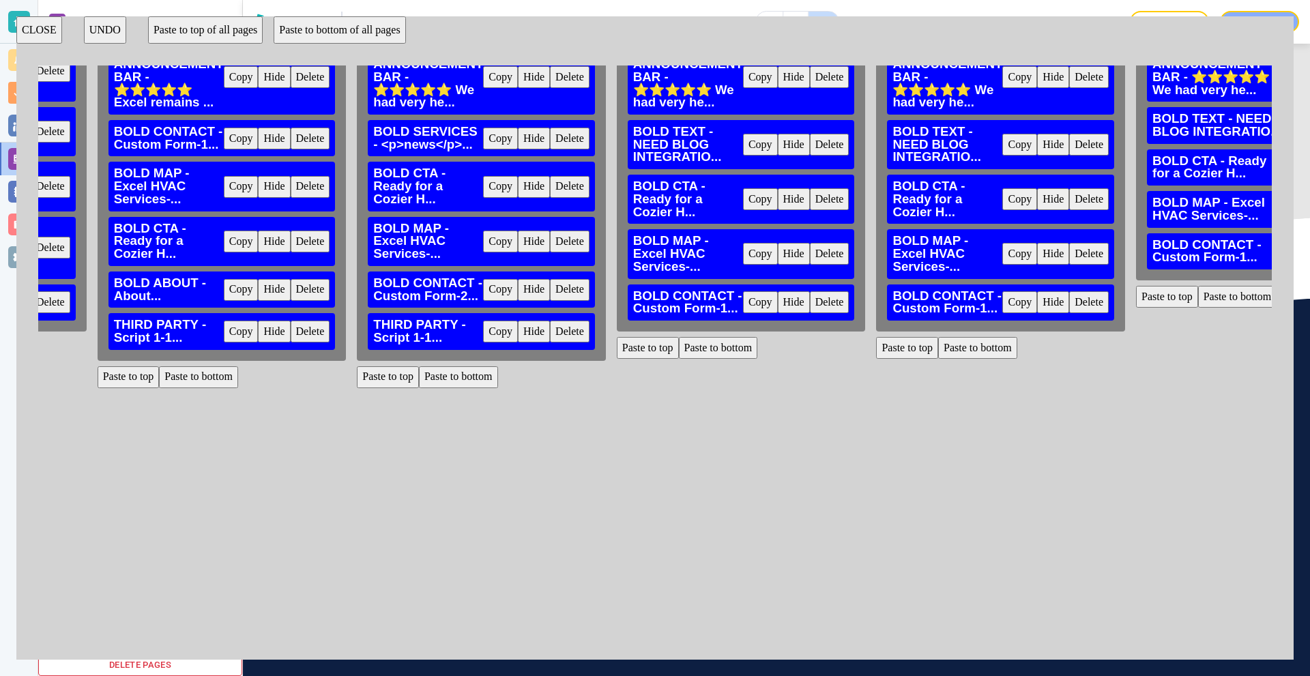
click at [720, 337] on button "Paste to bottom" at bounding box center [718, 348] width 79 height 22
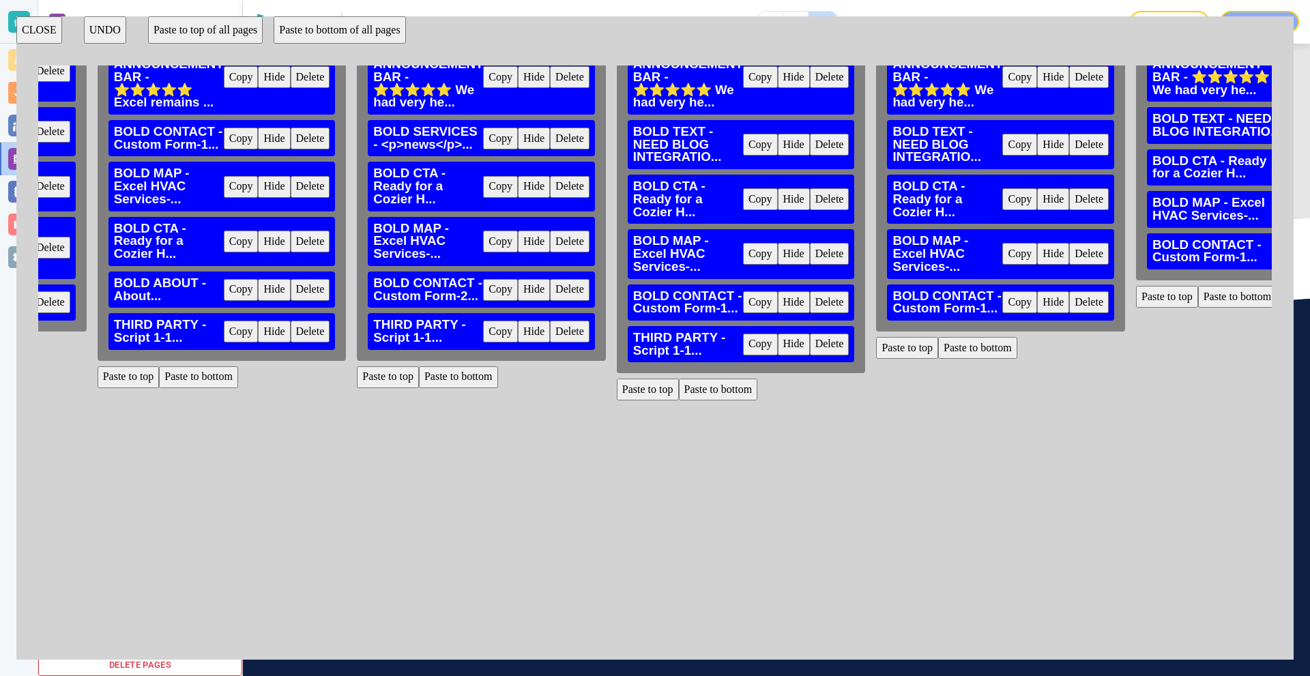
click at [986, 343] on button "Paste to bottom" at bounding box center [977, 348] width 79 height 22
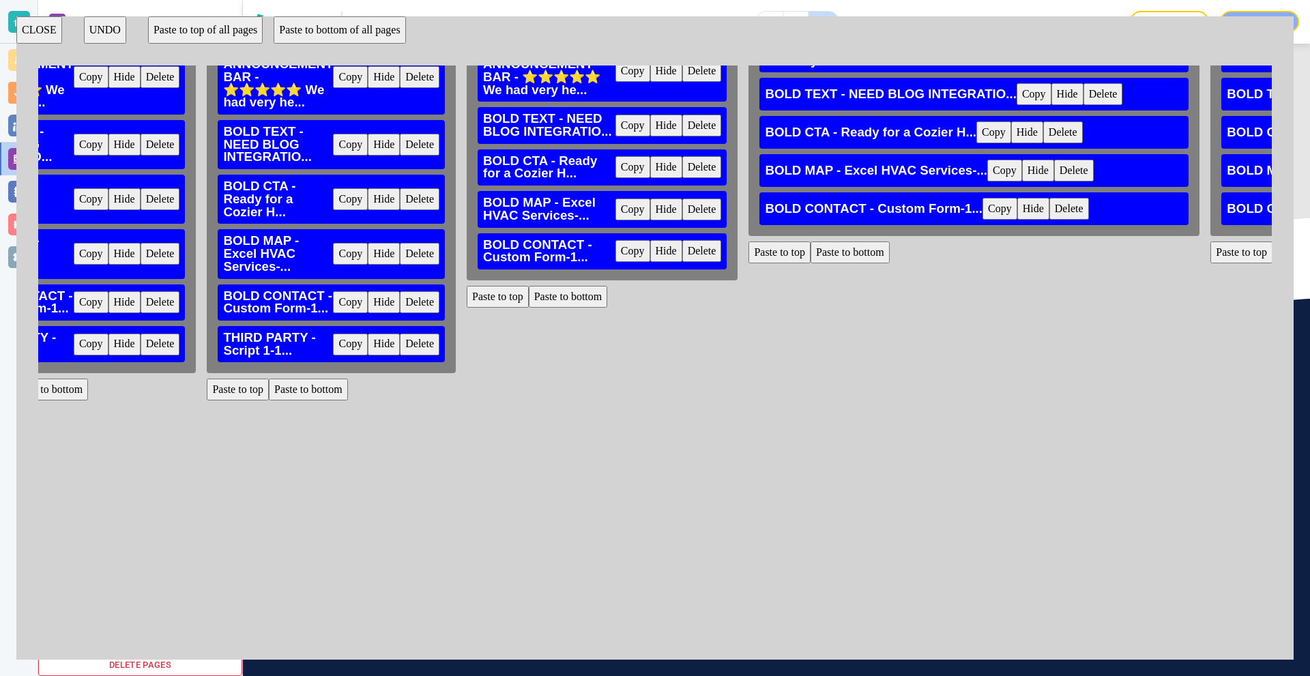
scroll to position [106, 1638]
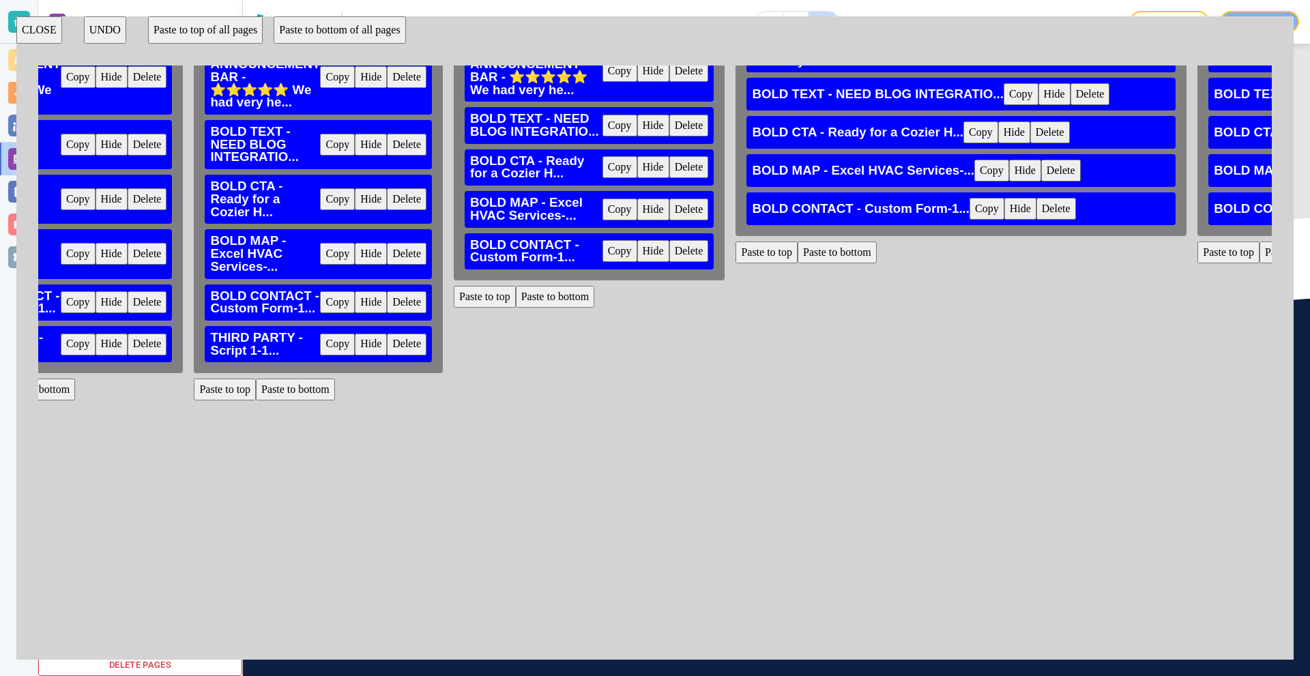
click at [560, 286] on button "Paste to bottom" at bounding box center [555, 297] width 79 height 22
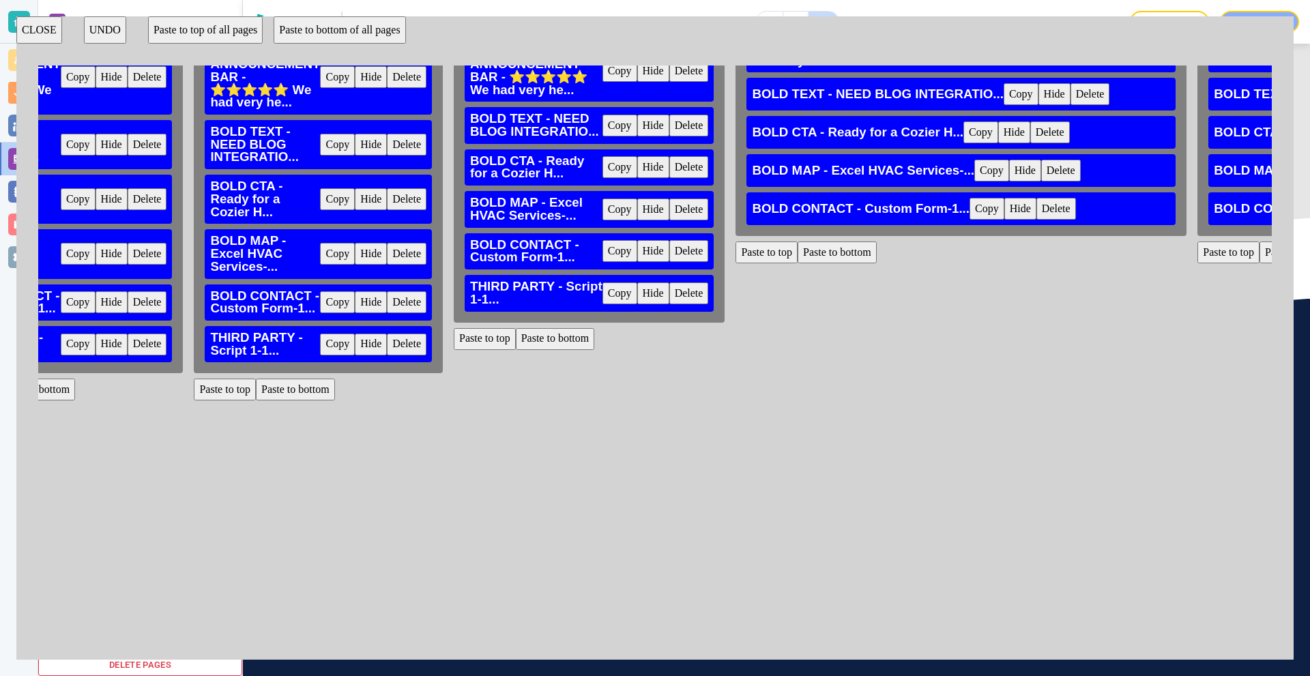
click at [862, 244] on button "Paste to bottom" at bounding box center [837, 253] width 79 height 22
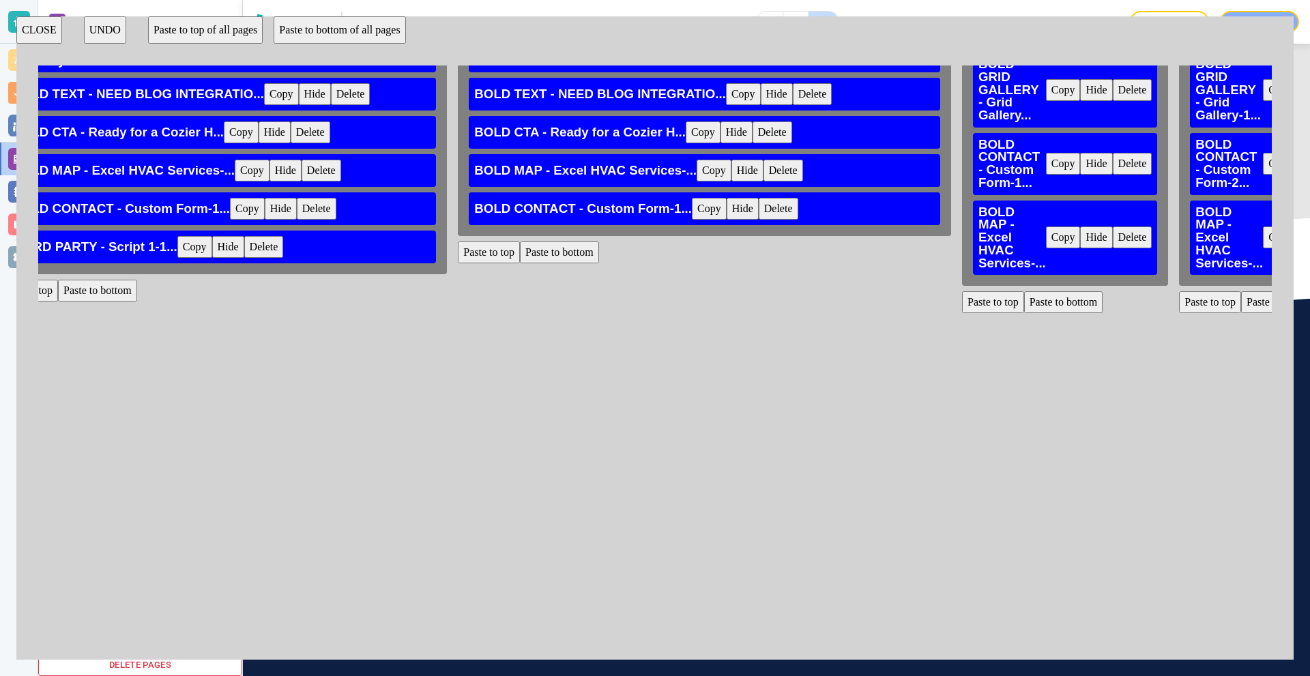
scroll to position [106, 2456]
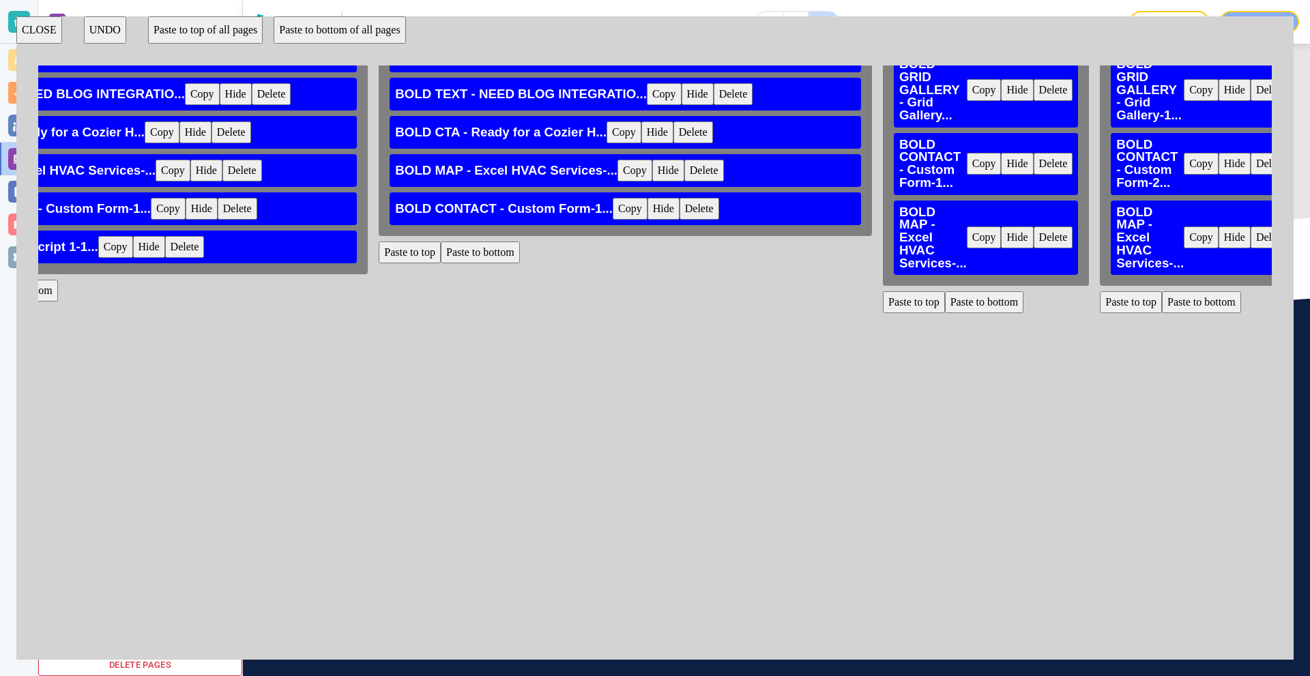
click at [484, 242] on button "Paste to bottom" at bounding box center [480, 253] width 79 height 22
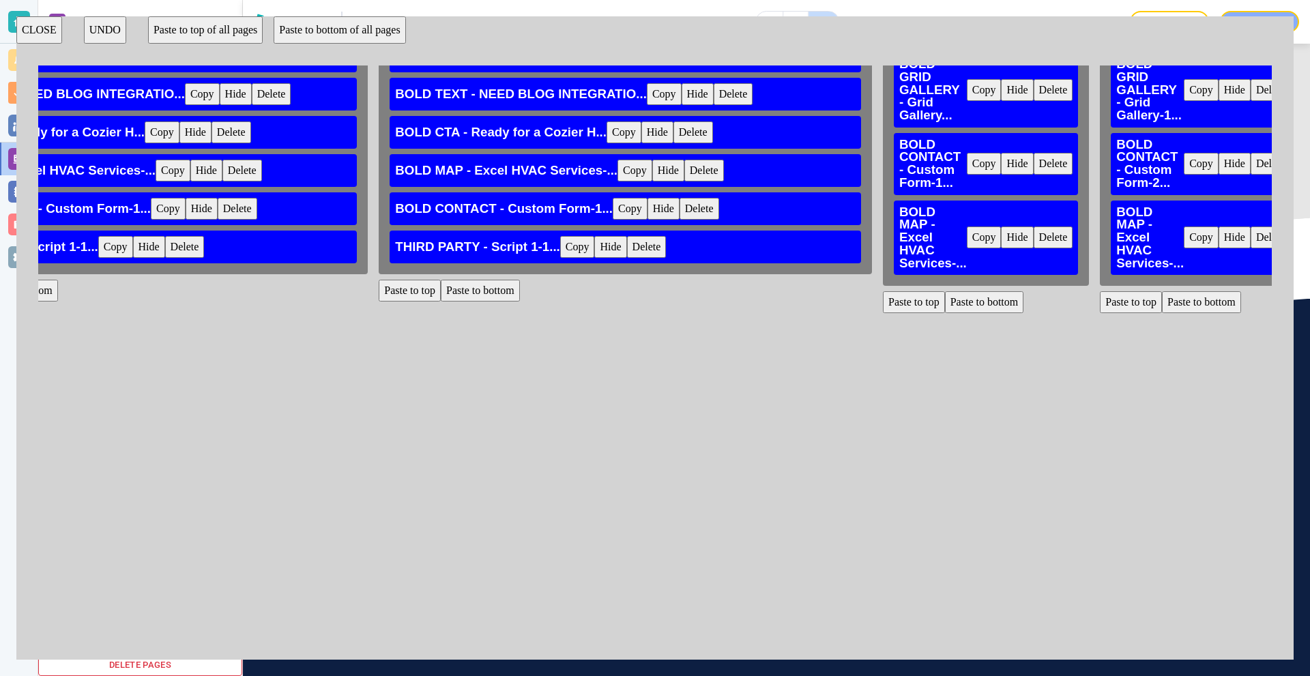
click at [1006, 291] on button "Paste to bottom" at bounding box center [984, 302] width 79 height 22
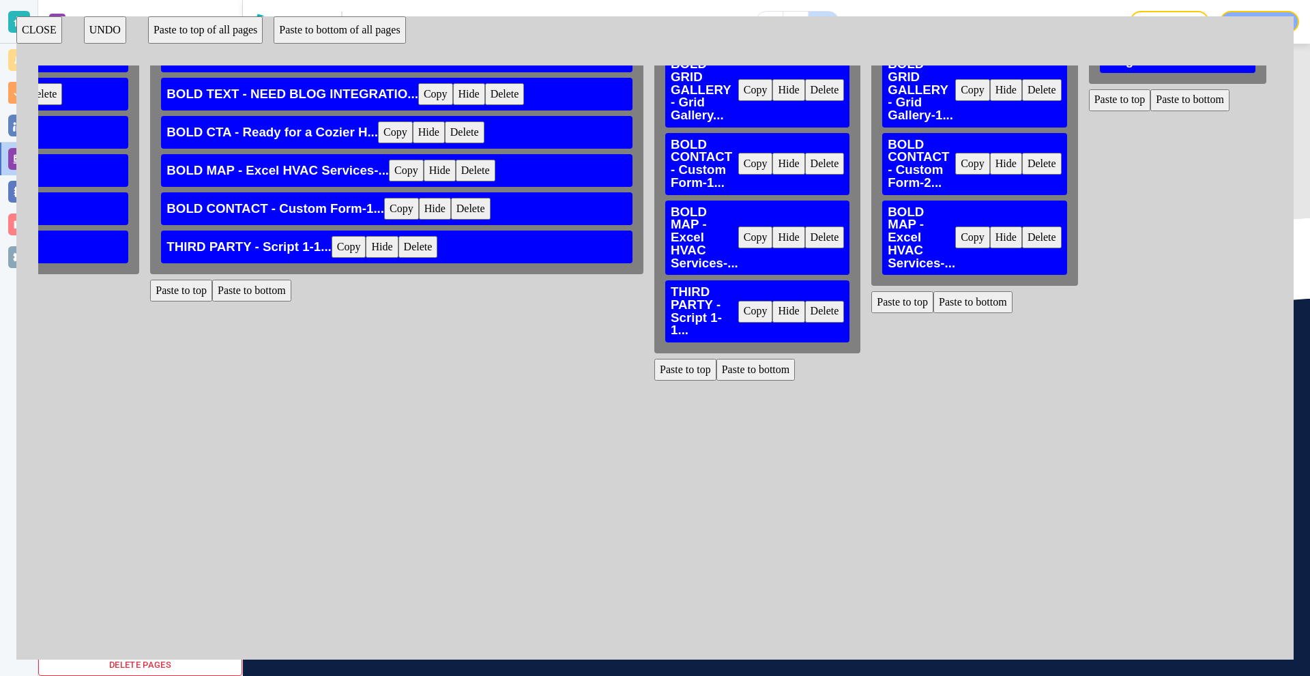
scroll to position [106, 2696]
click at [974, 291] on button "Paste to bottom" at bounding box center [972, 302] width 79 height 22
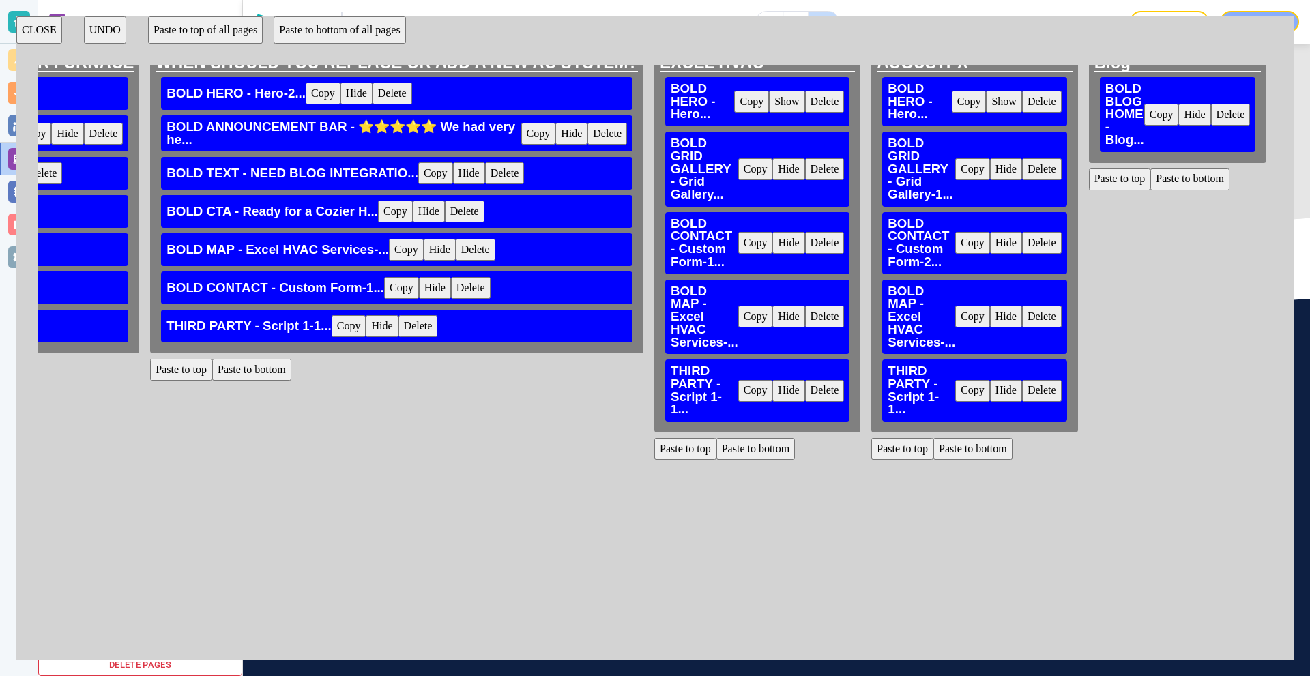
scroll to position [0, 2696]
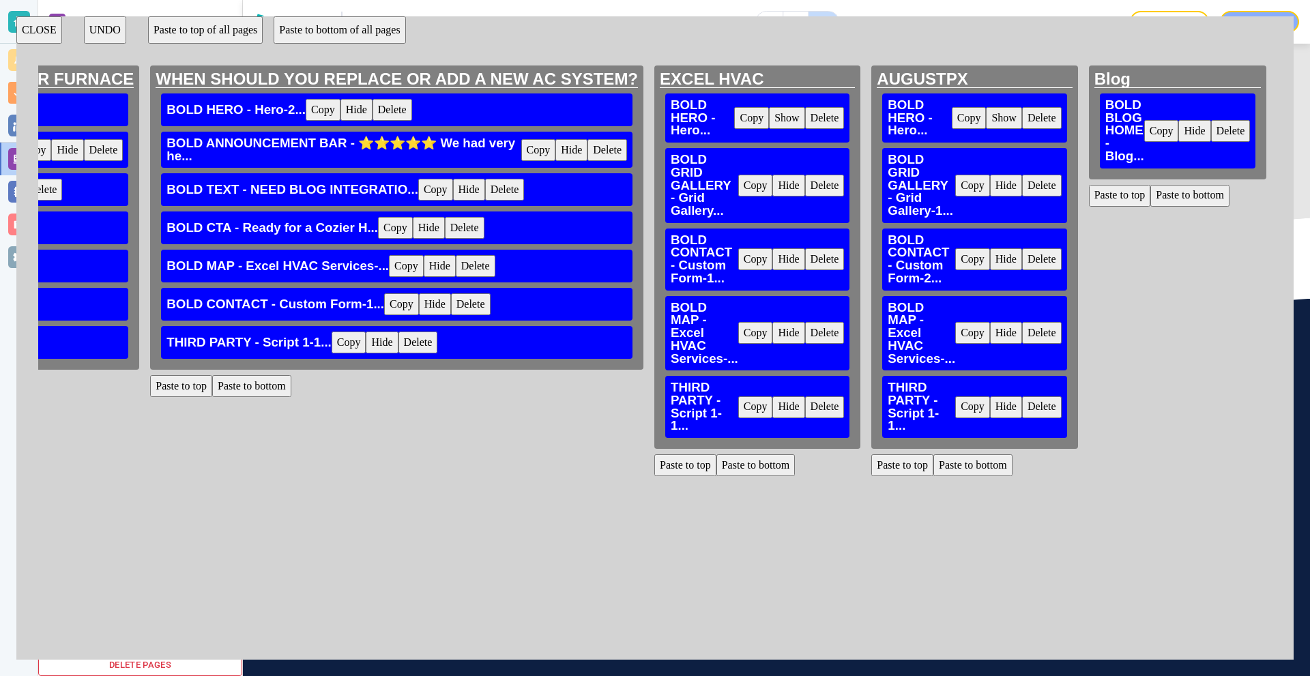
click at [1192, 202] on button "Paste to bottom" at bounding box center [1189, 196] width 79 height 22
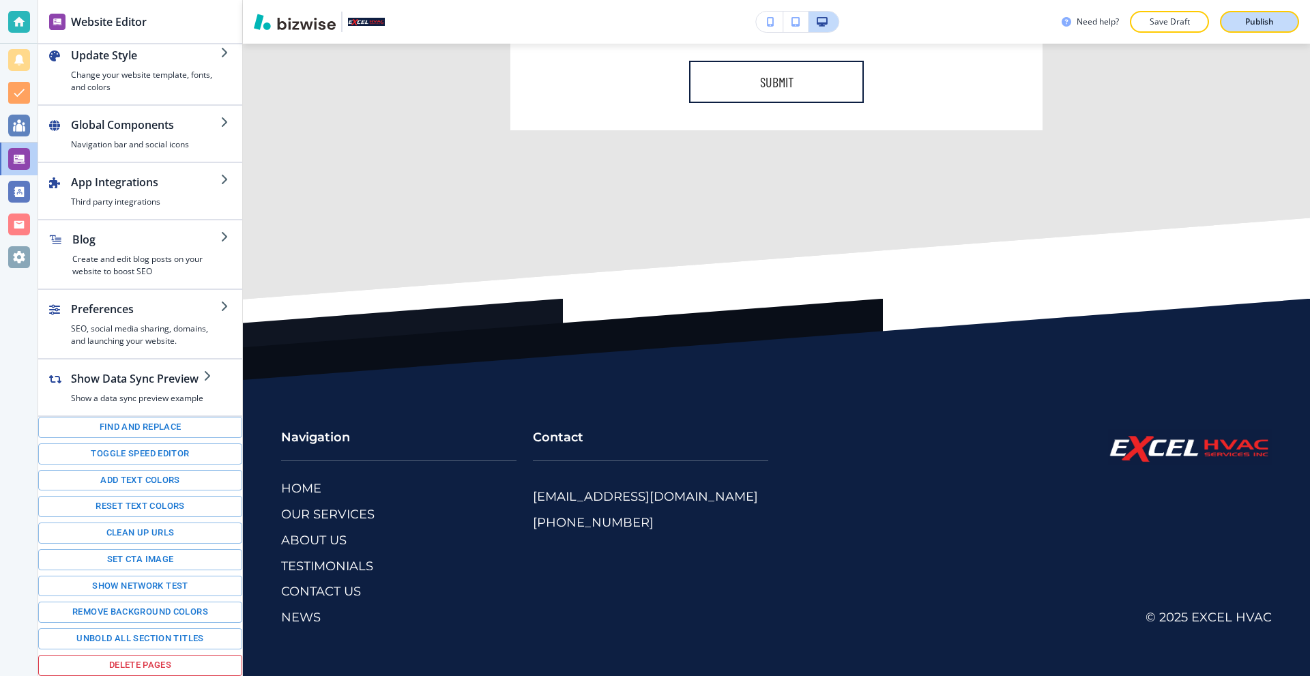
click at [1247, 13] on button "Publish" at bounding box center [1259, 22] width 79 height 22
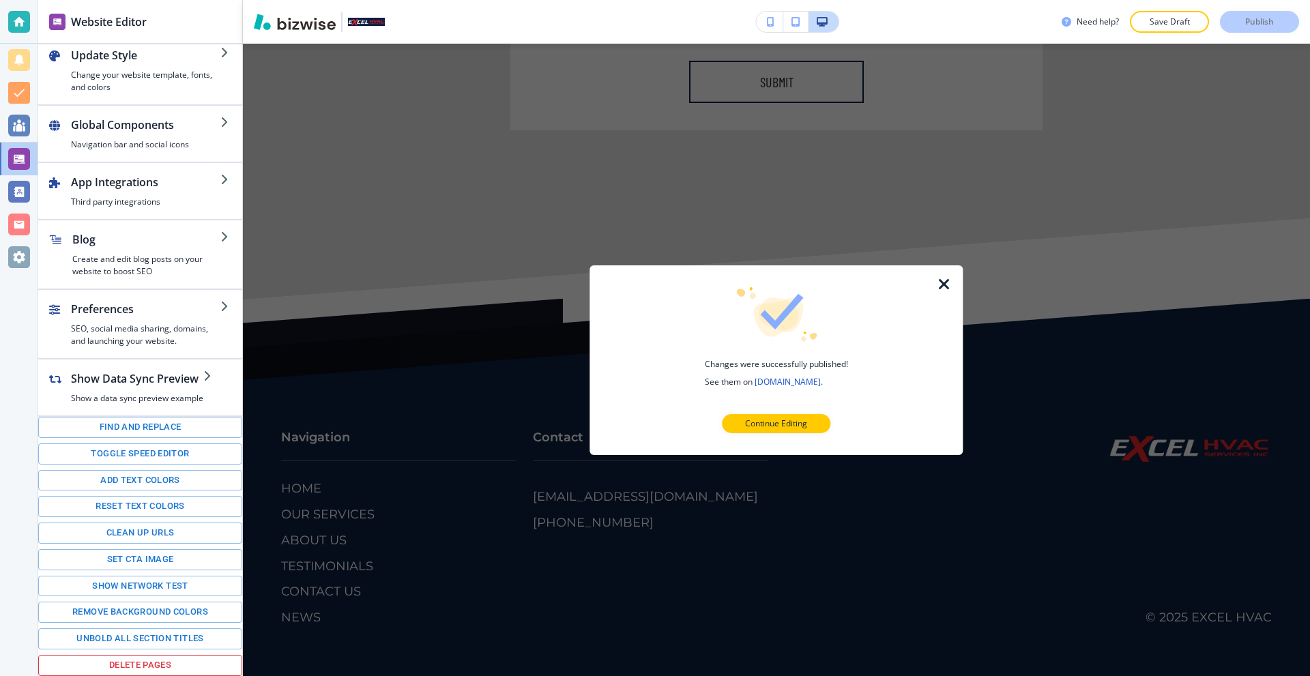
click at [940, 286] on icon "button" at bounding box center [944, 284] width 16 height 16
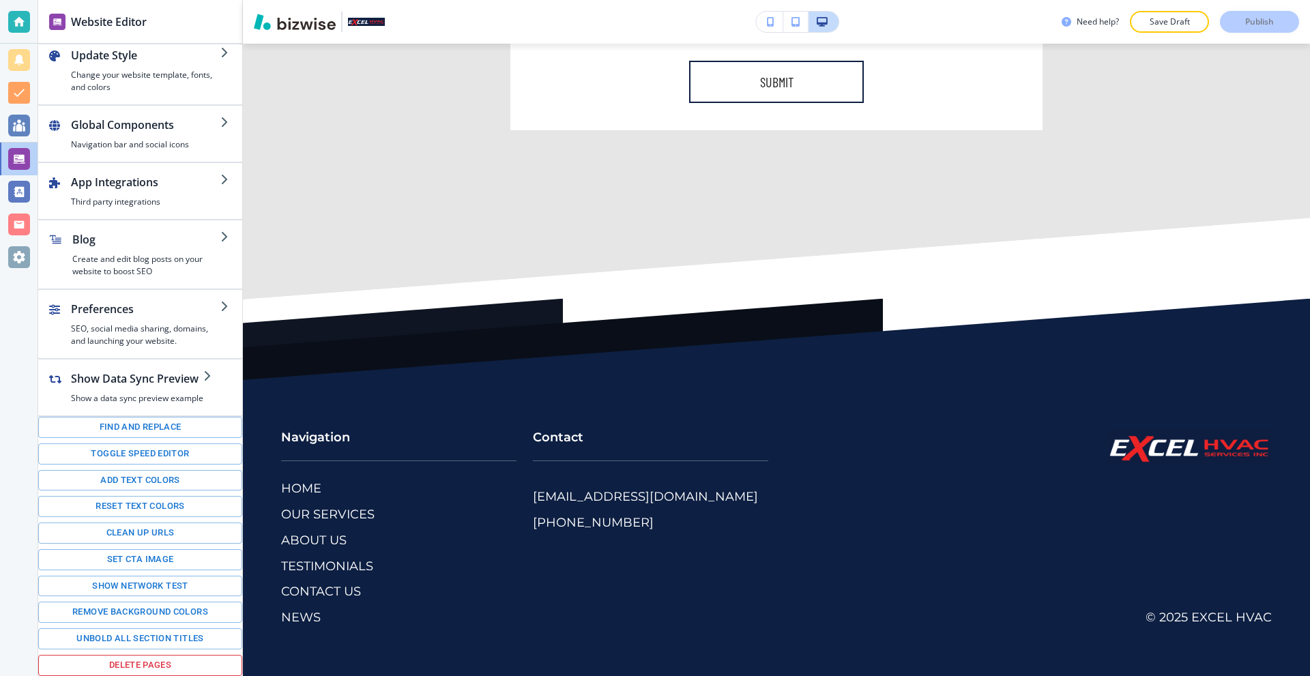
click at [25, 16] on div at bounding box center [19, 22] width 22 height 22
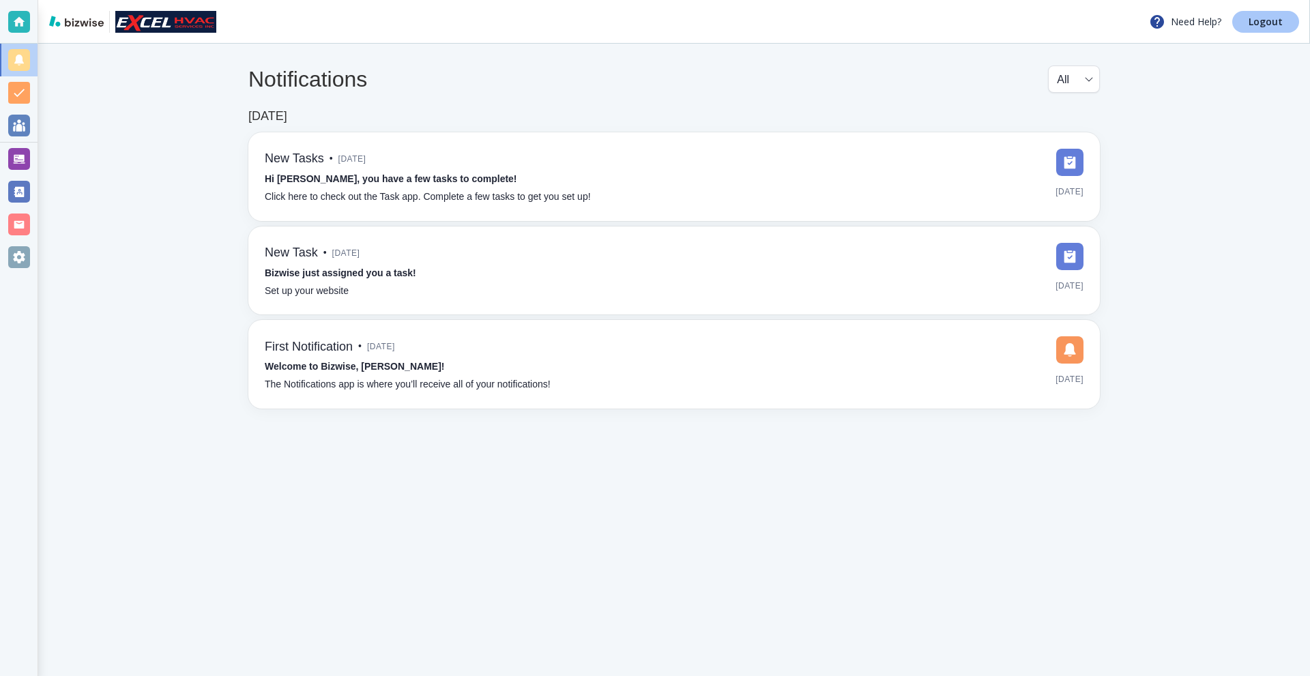
click at [1243, 22] on link "Logout" at bounding box center [1265, 22] width 67 height 22
